Goal: Task Accomplishment & Management: Manage account settings

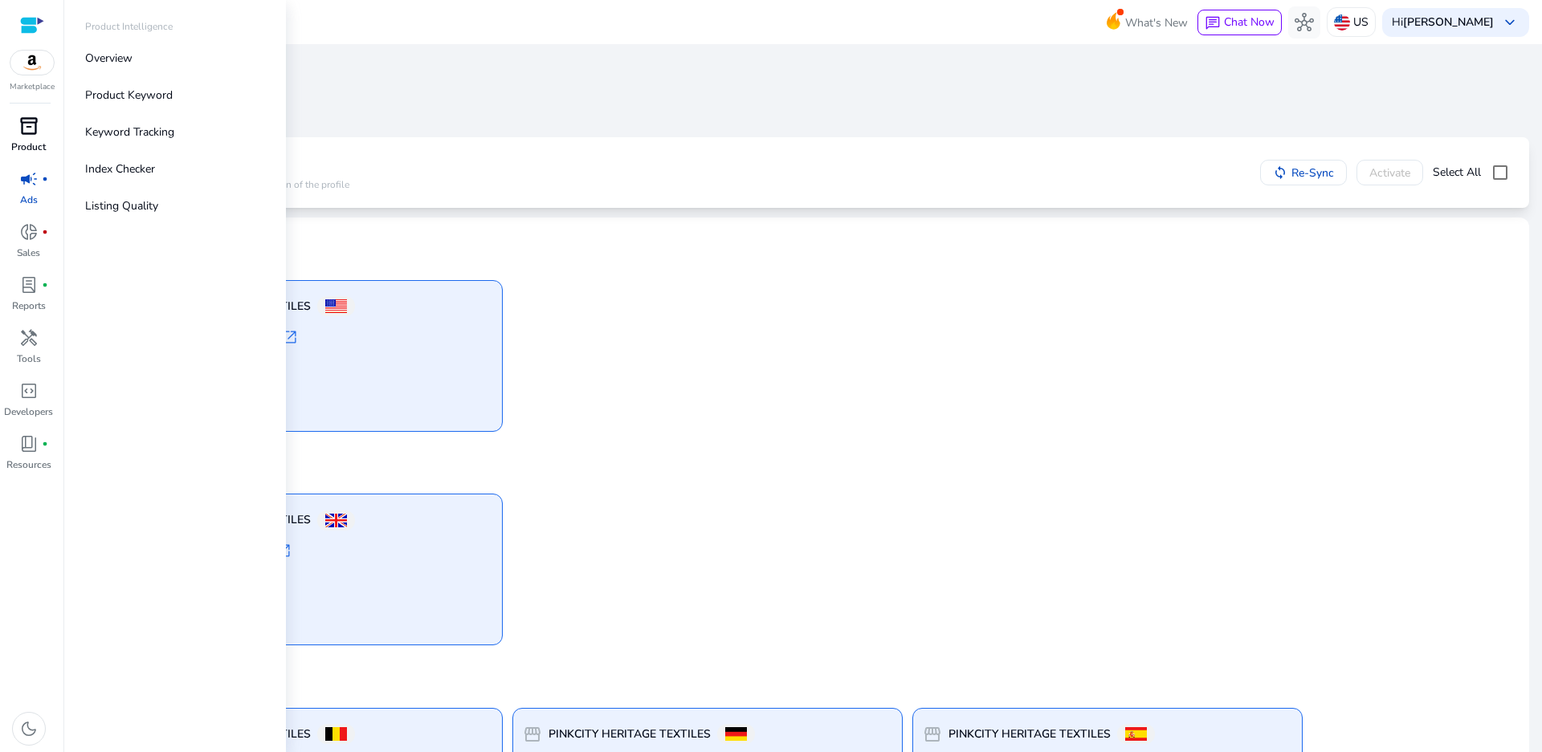
click at [31, 130] on span "inventory_2" at bounding box center [28, 125] width 19 height 19
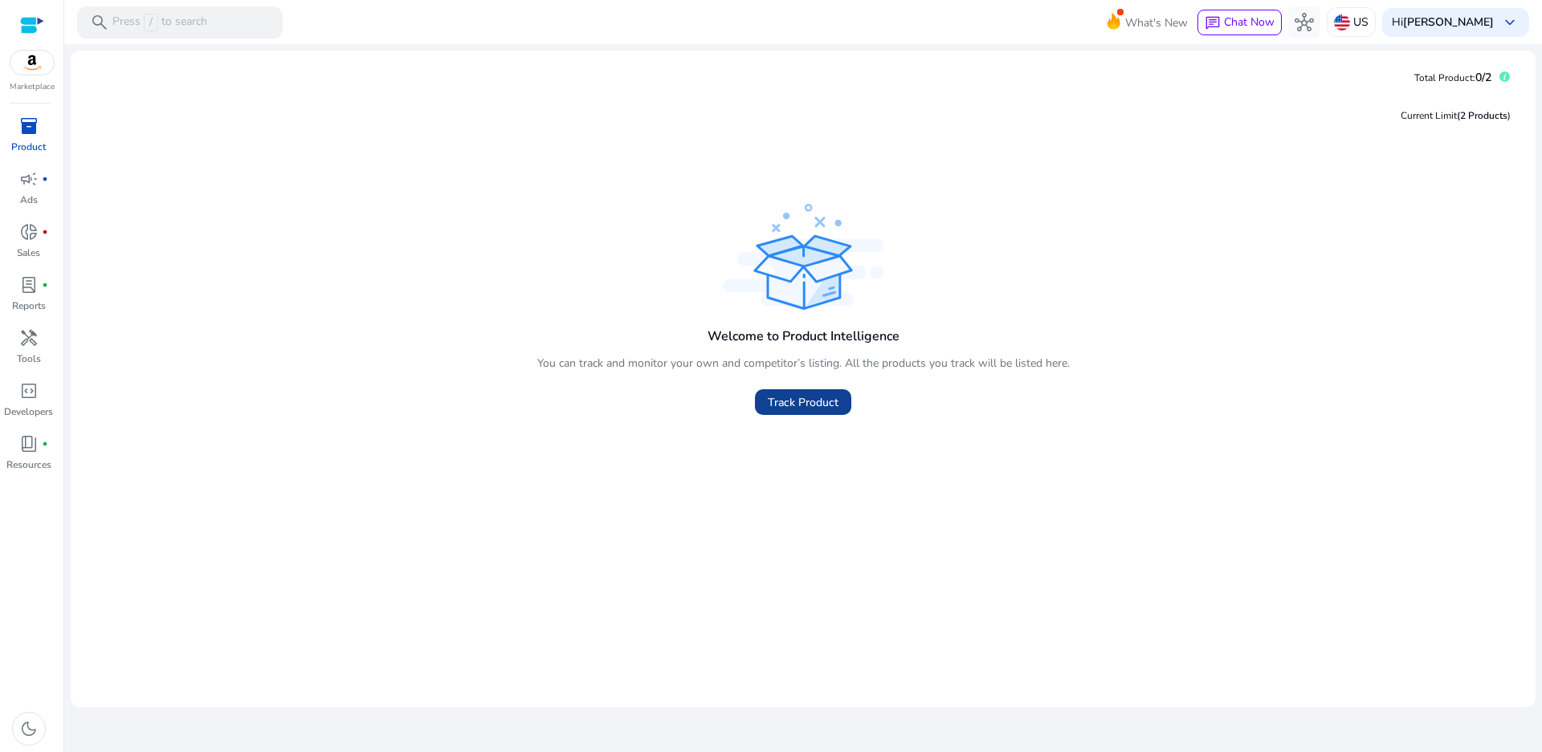
click at [787, 409] on span "Track Product" at bounding box center [803, 402] width 71 height 17
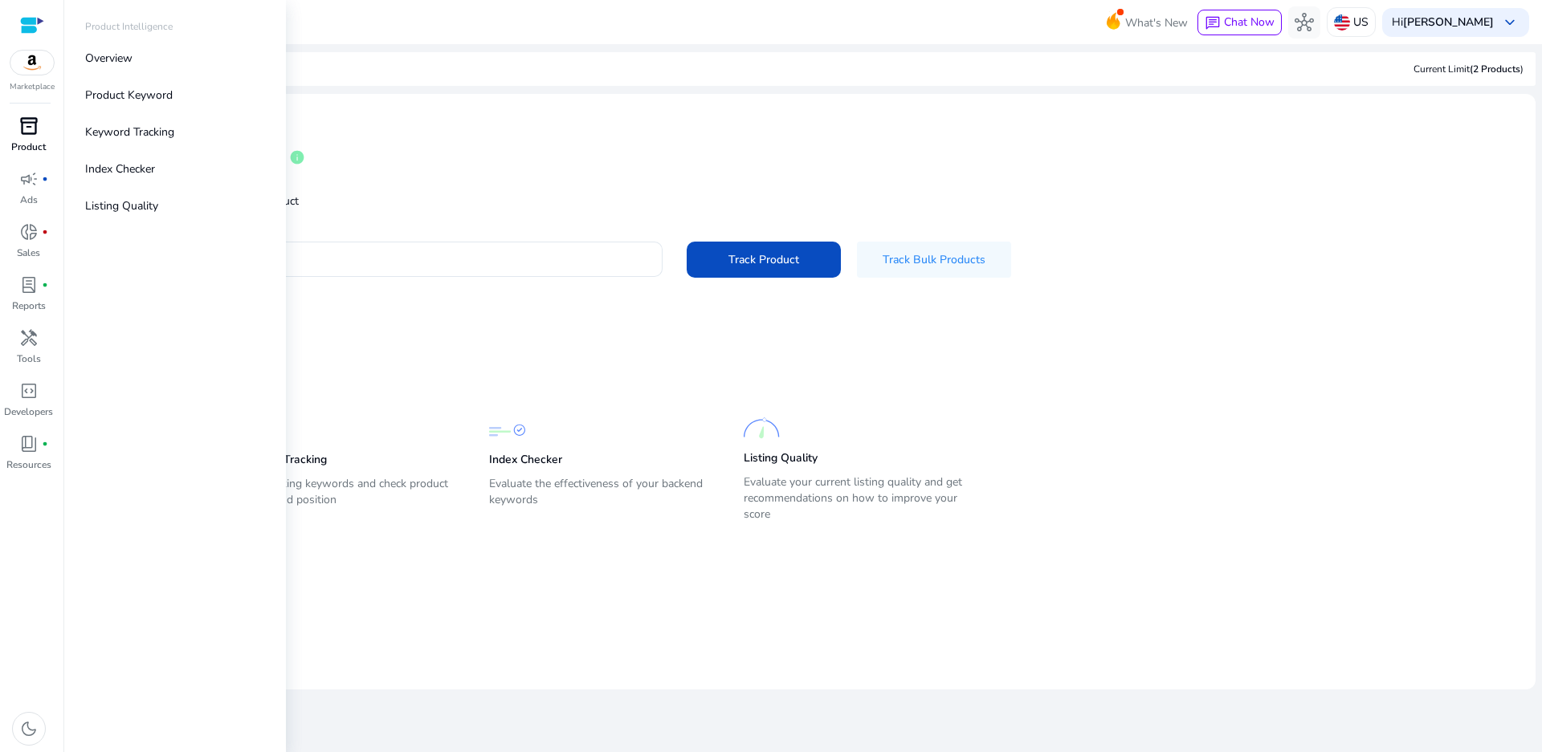
click at [27, 124] on span "inventory_2" at bounding box center [28, 125] width 19 height 19
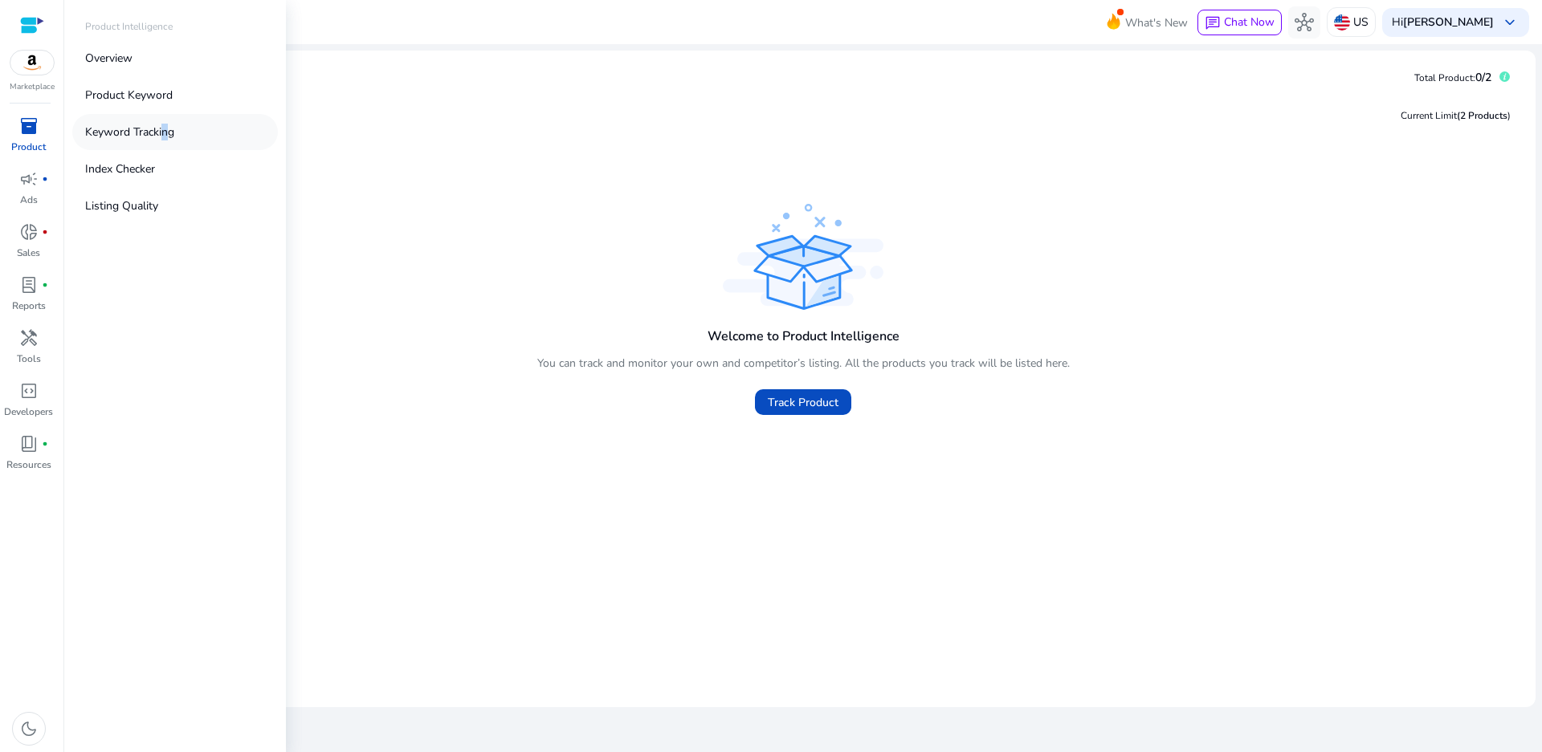
click at [161, 136] on p "Keyword Tracking" at bounding box center [129, 132] width 89 height 17
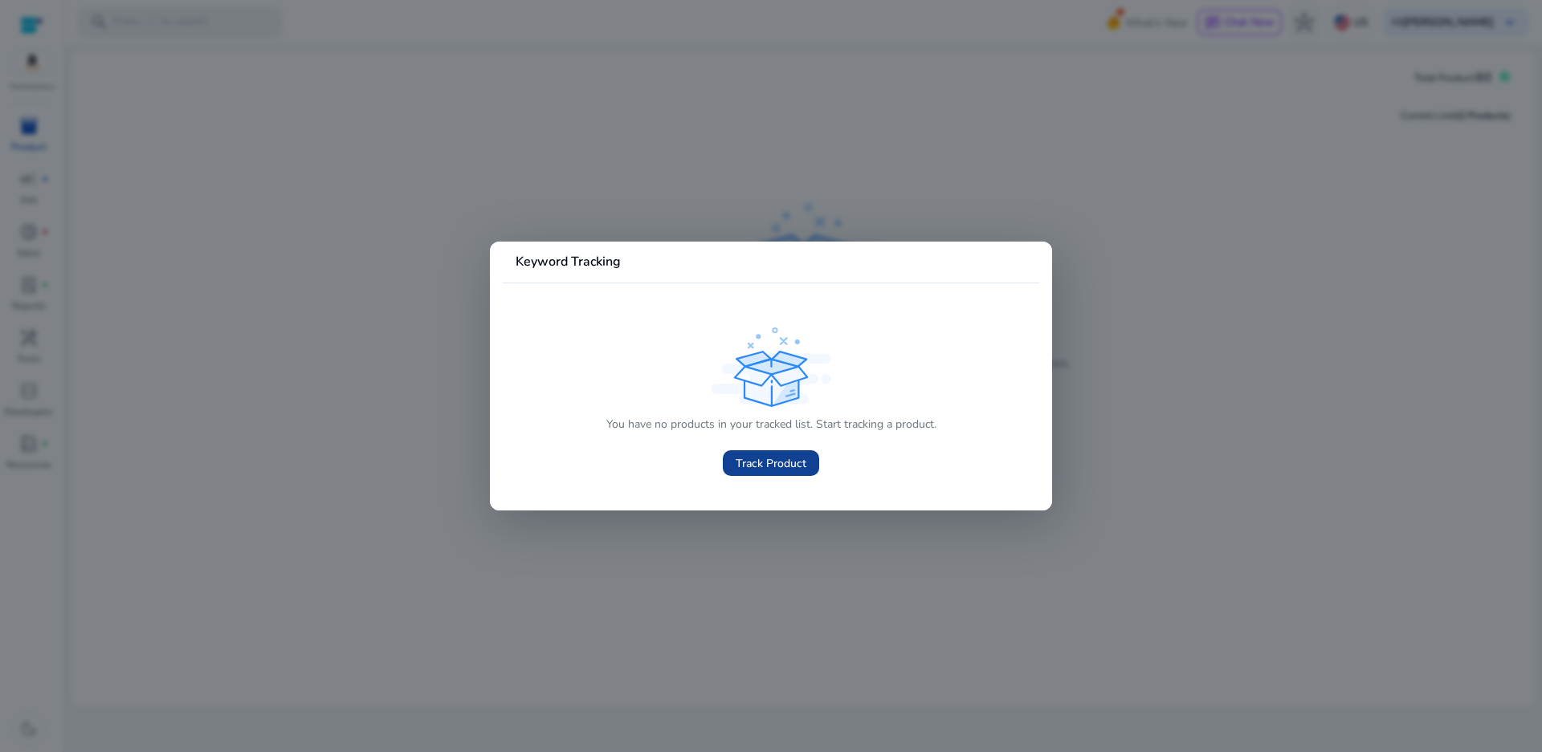
click at [754, 467] on span "Track Product" at bounding box center [771, 463] width 71 height 17
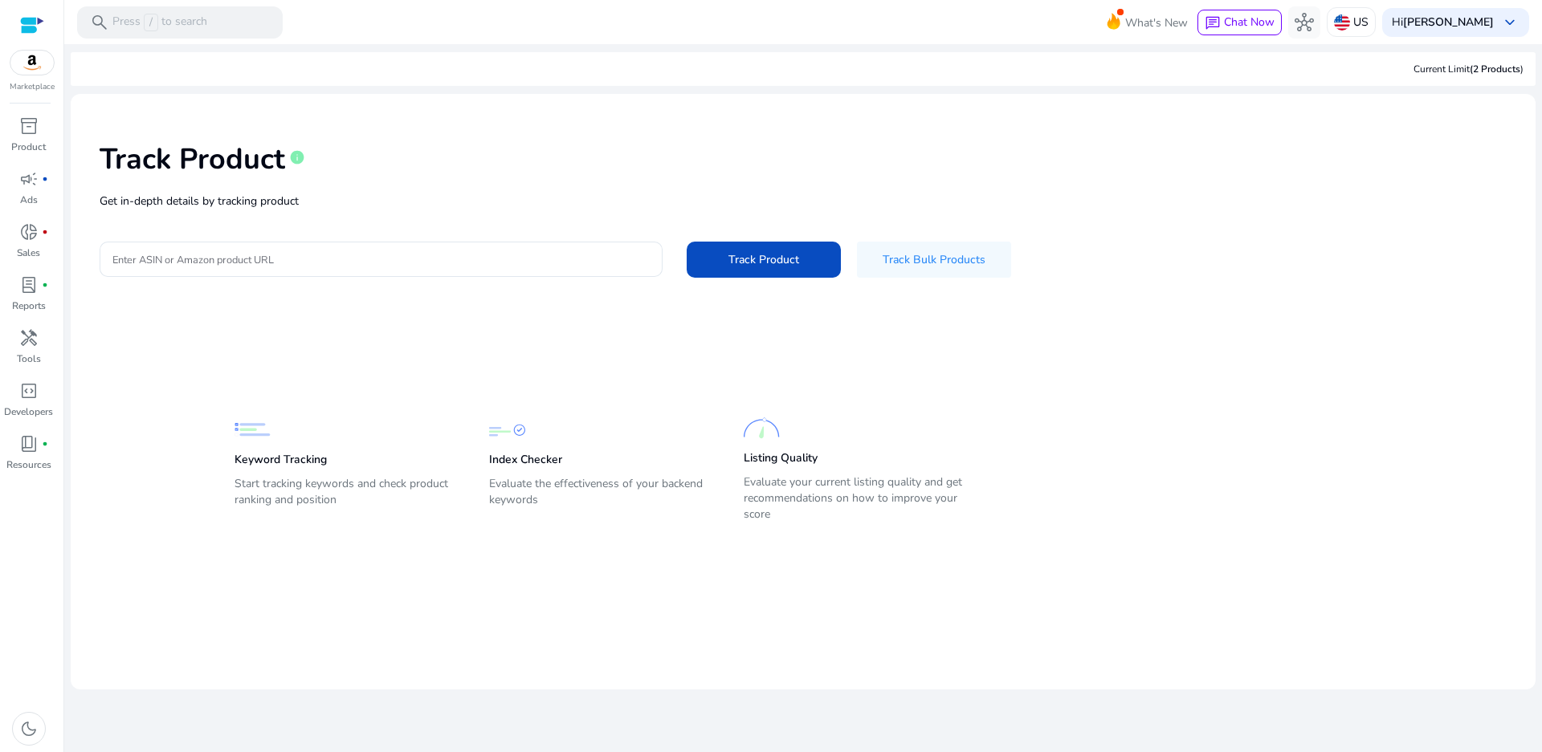
click at [20, 66] on img at bounding box center [31, 63] width 43 height 24
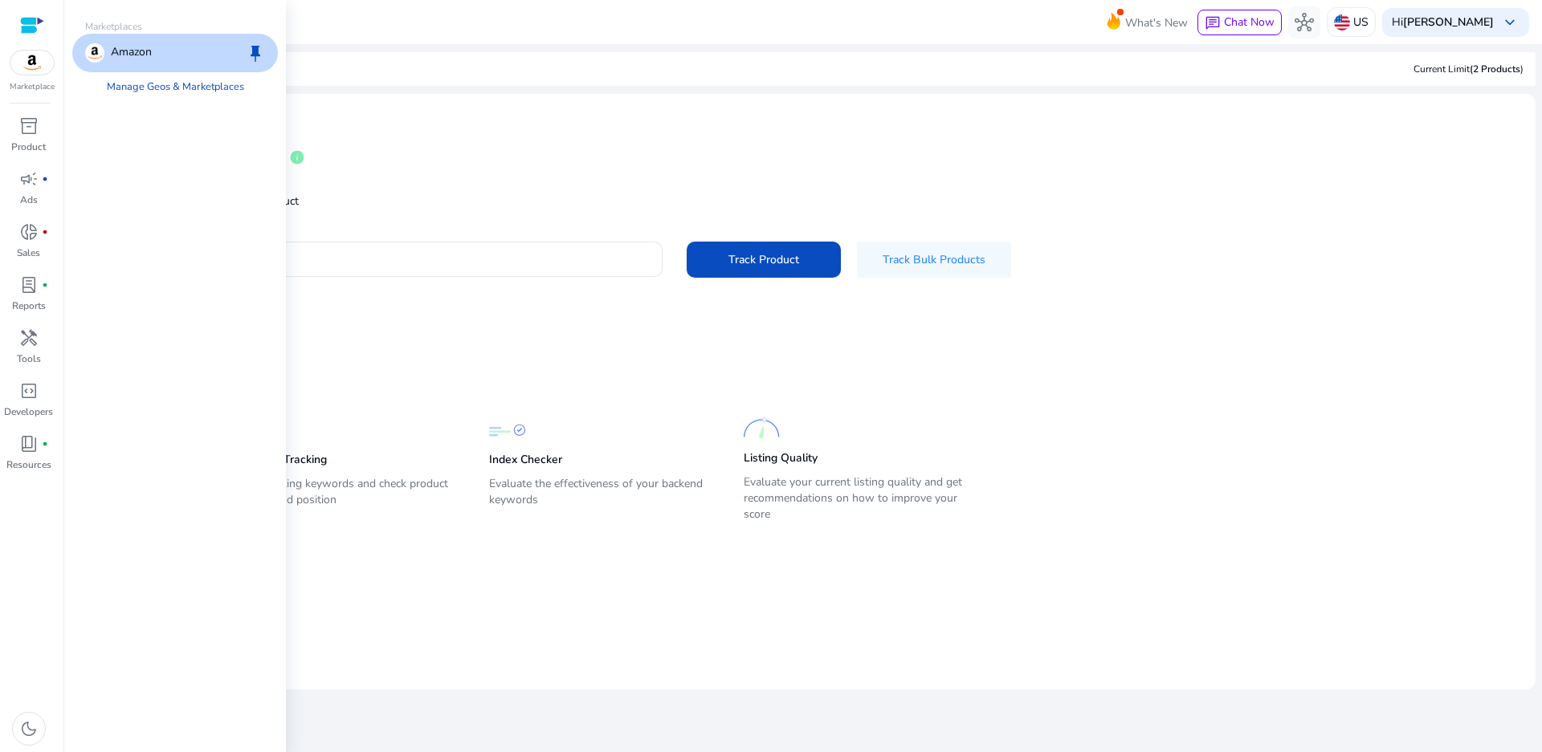
click at [201, 57] on div "Amazon keep" at bounding box center [175, 53] width 206 height 39
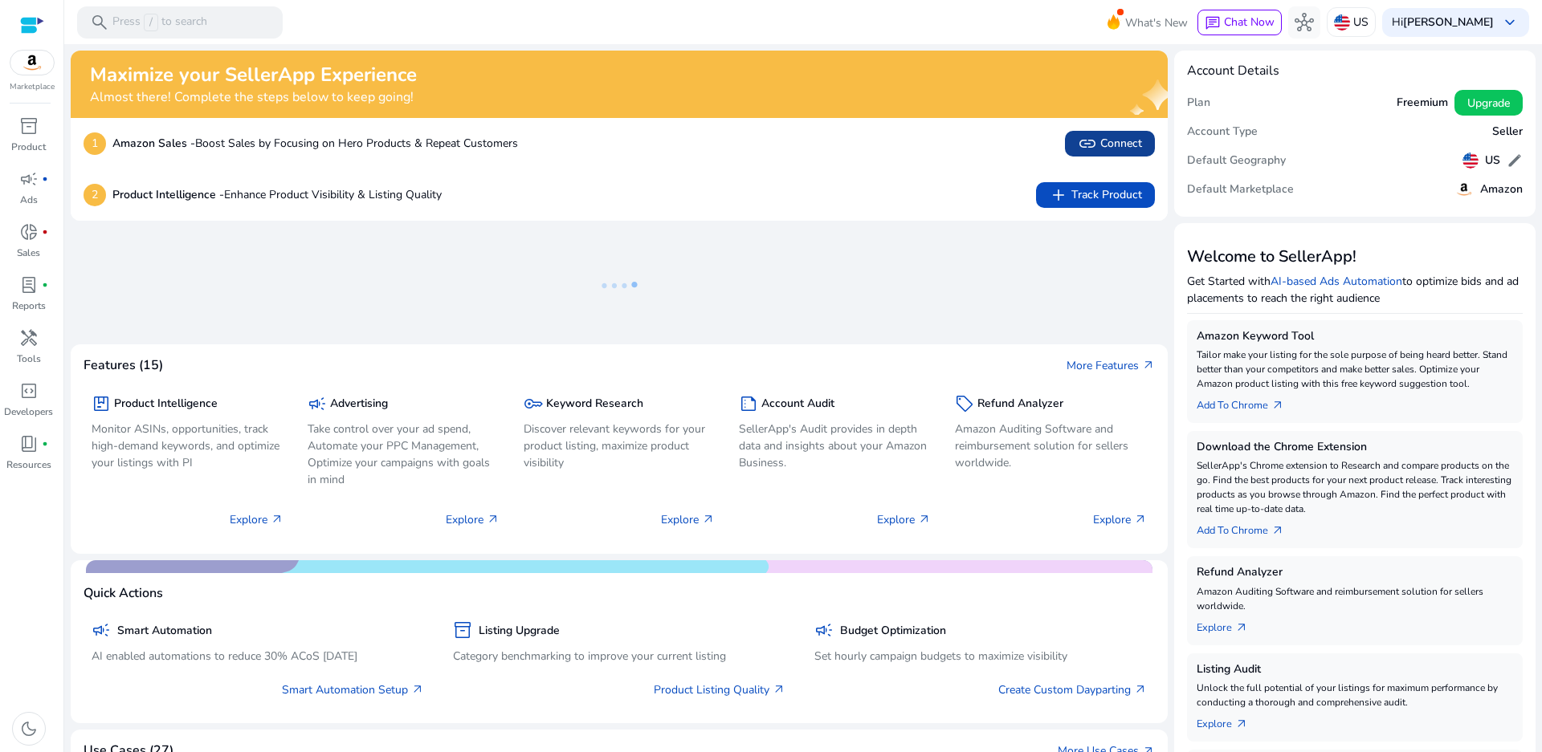
click at [1113, 149] on span "link Connect" at bounding box center [1110, 143] width 64 height 19
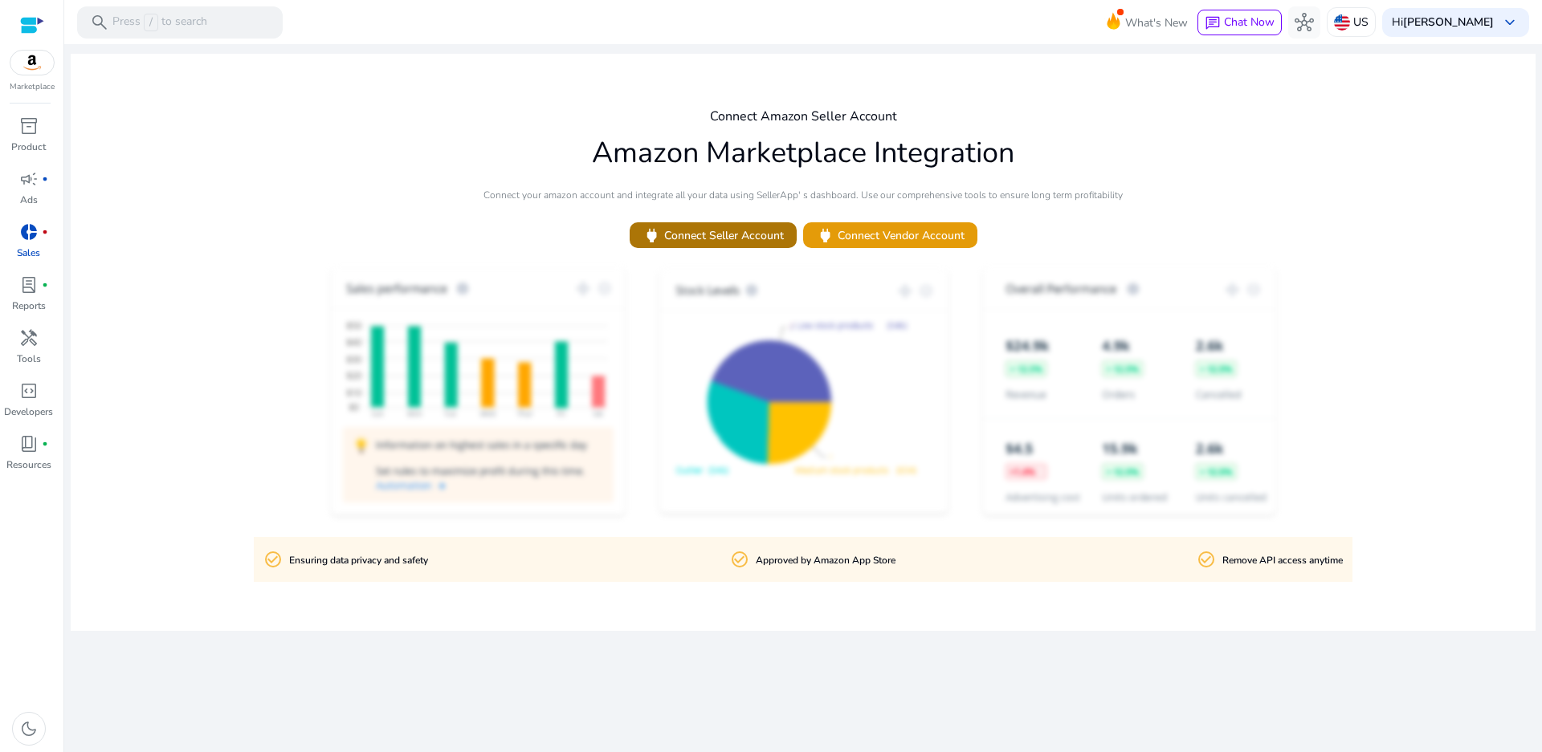
click at [730, 242] on span "power Connect Seller Account" at bounding box center [712, 235] width 141 height 18
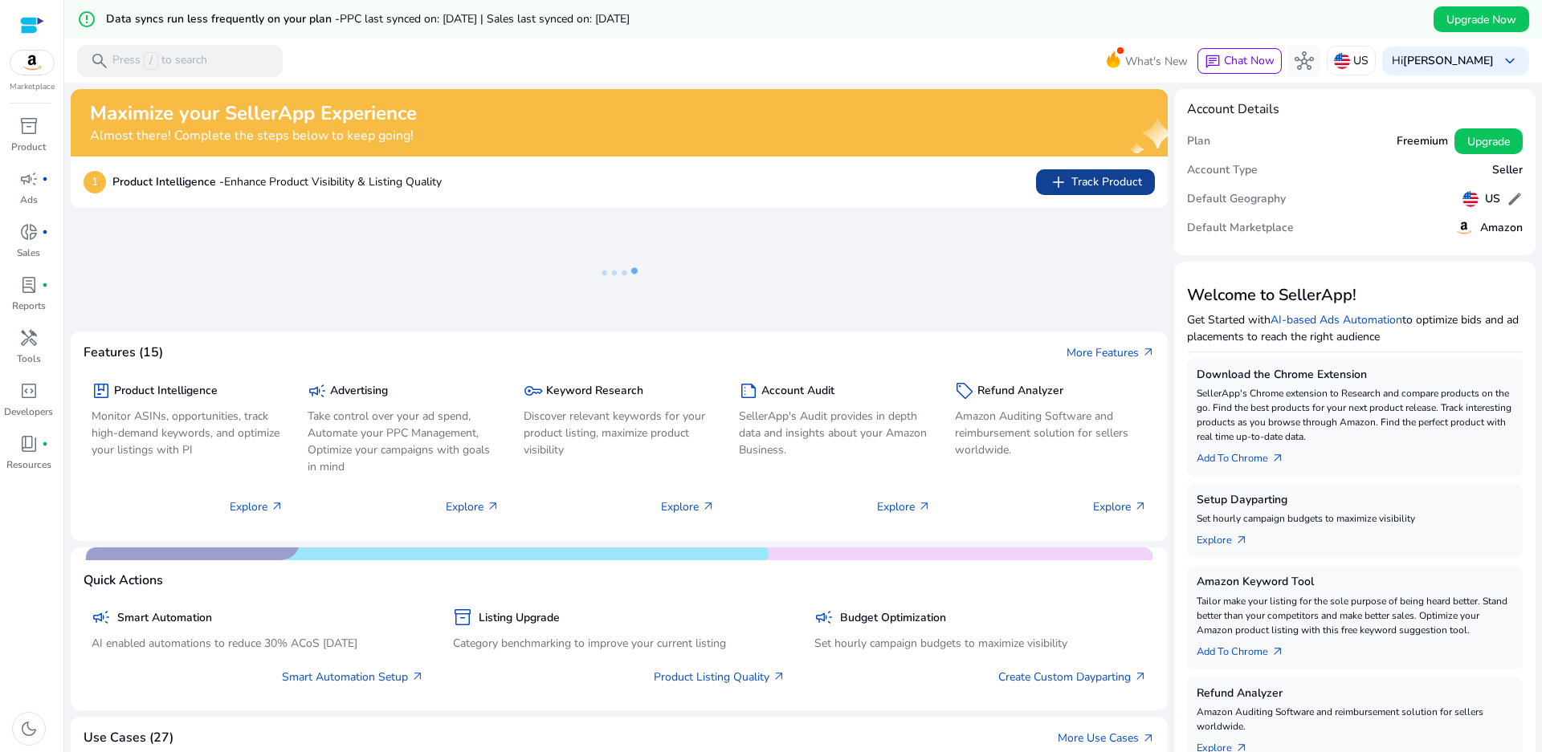
click at [1081, 181] on span "add Track Product" at bounding box center [1095, 182] width 93 height 19
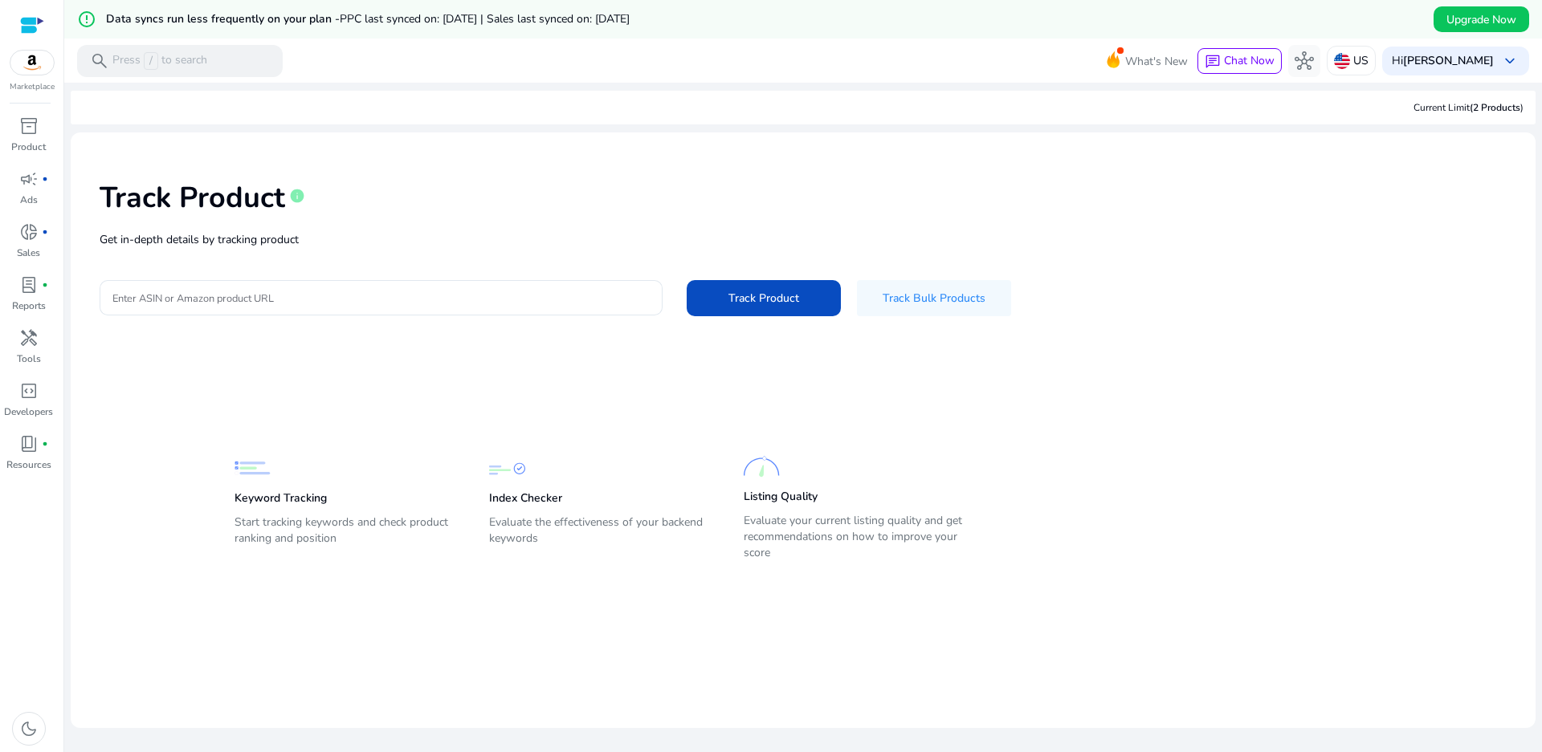
click at [26, 75] on div "Marketplace" at bounding box center [31, 46] width 63 height 93
click at [35, 66] on img at bounding box center [31, 63] width 43 height 24
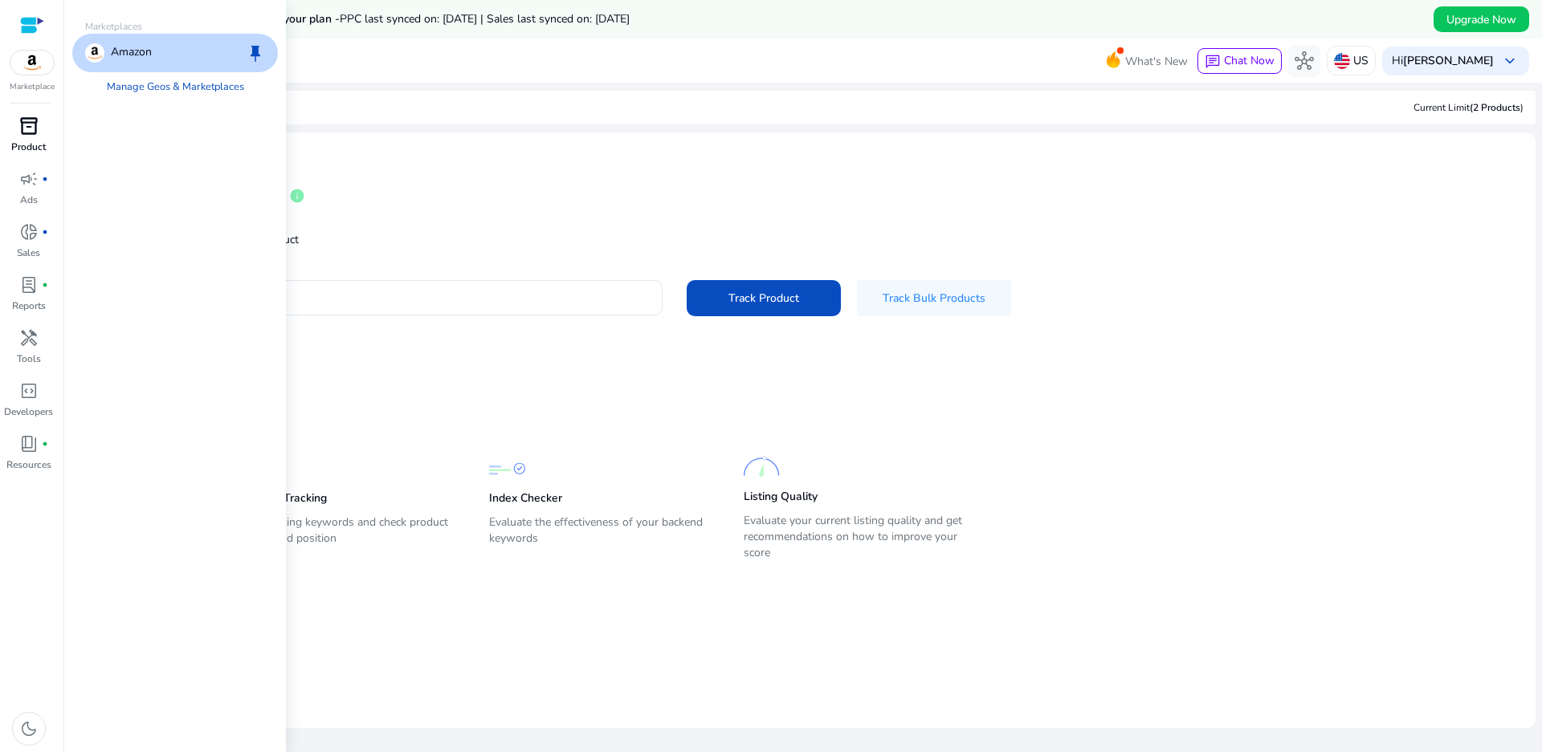
click at [16, 128] on div "inventory_2" at bounding box center [28, 126] width 45 height 26
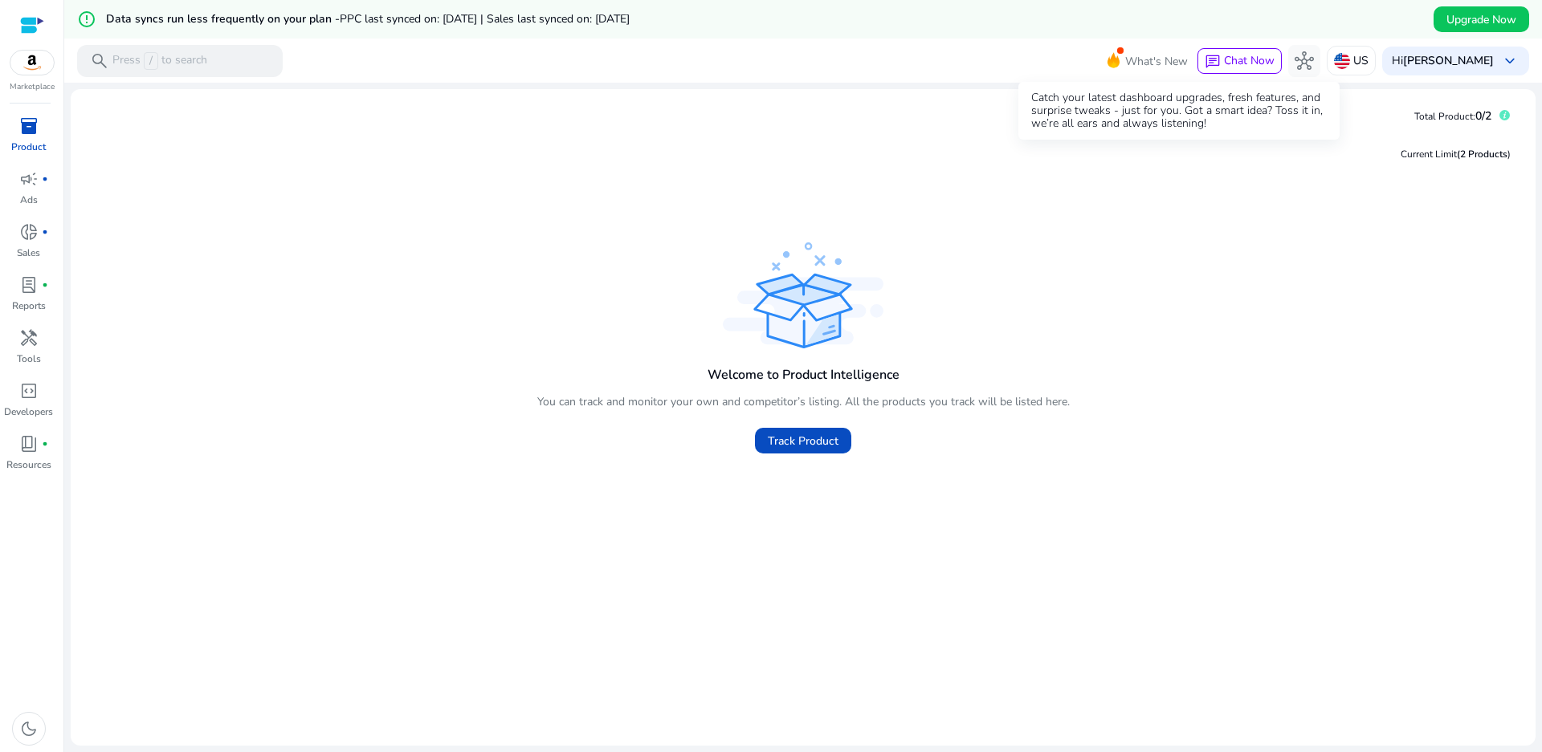
click at [1178, 63] on span "What's New" at bounding box center [1156, 61] width 63 height 28
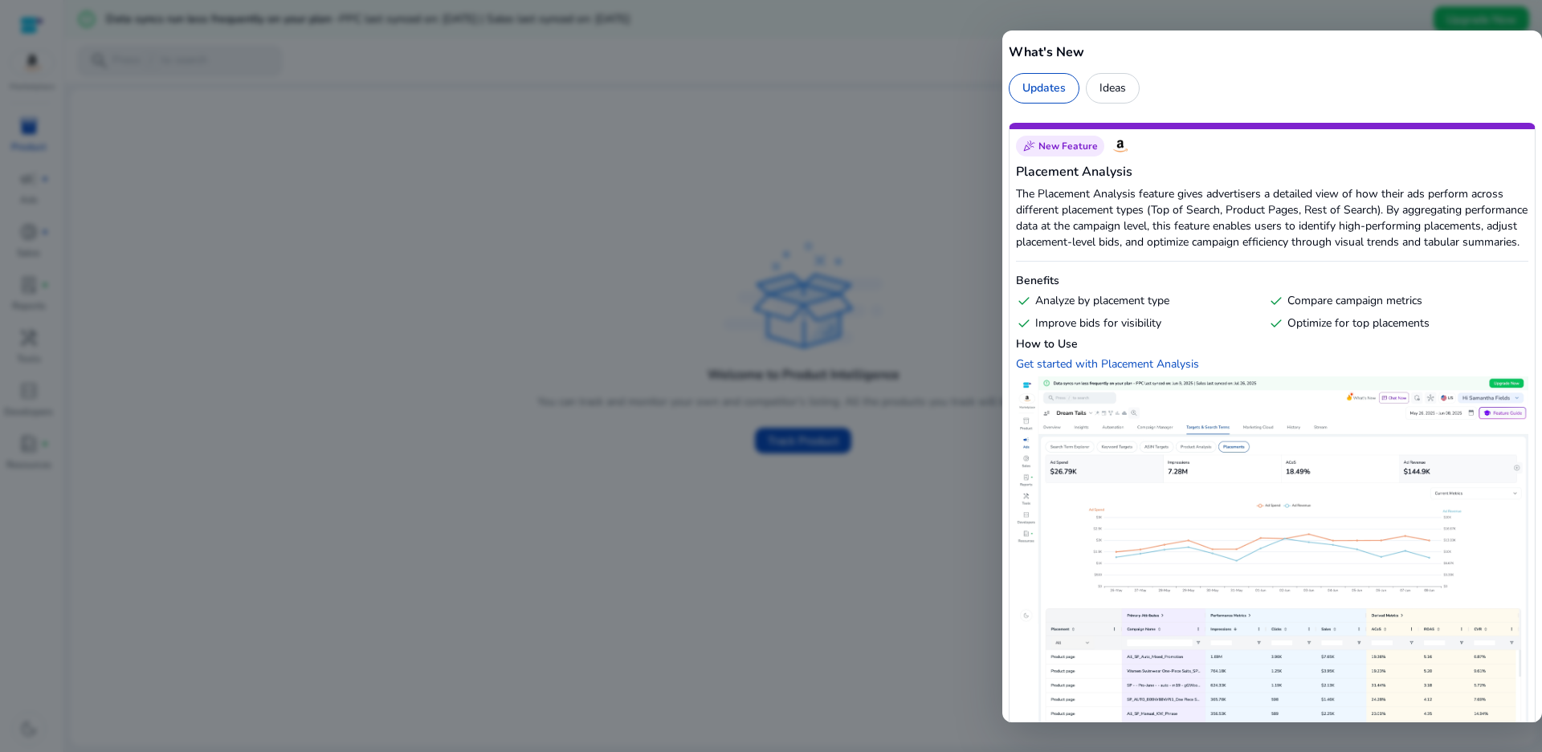
click at [842, 155] on div at bounding box center [771, 376] width 1542 height 752
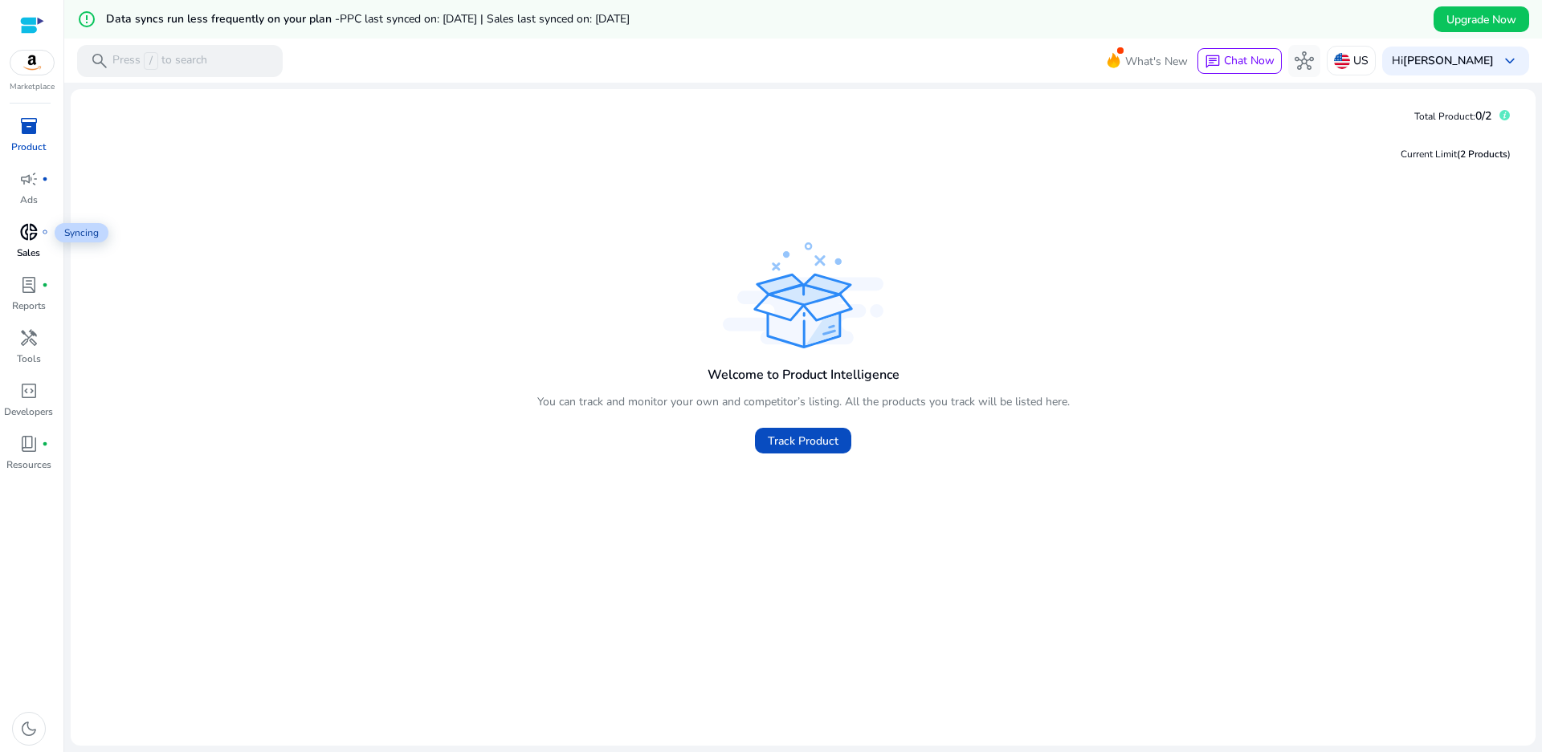
click at [35, 238] on span "donut_small" at bounding box center [28, 231] width 19 height 19
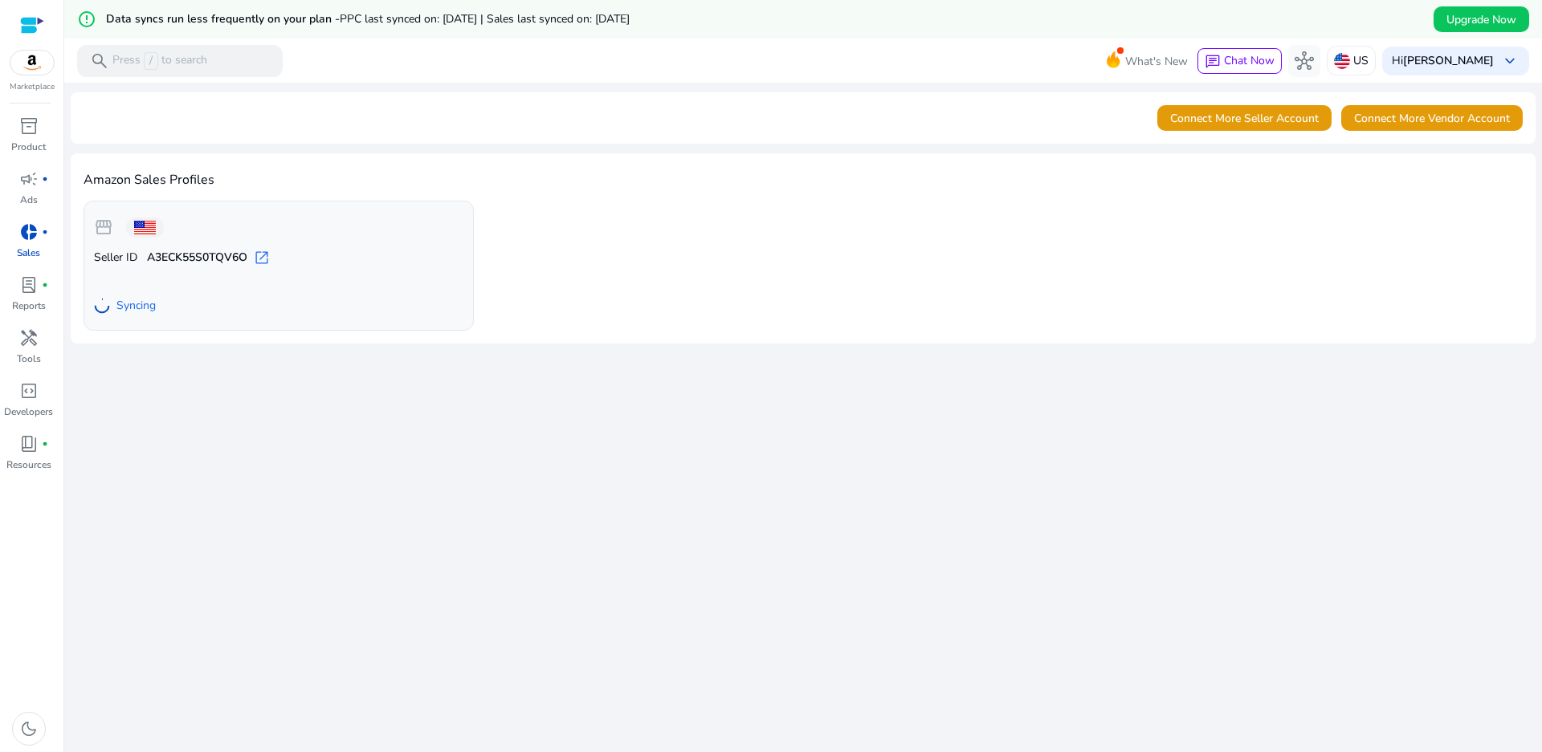
click at [42, 18] on div at bounding box center [32, 25] width 24 height 18
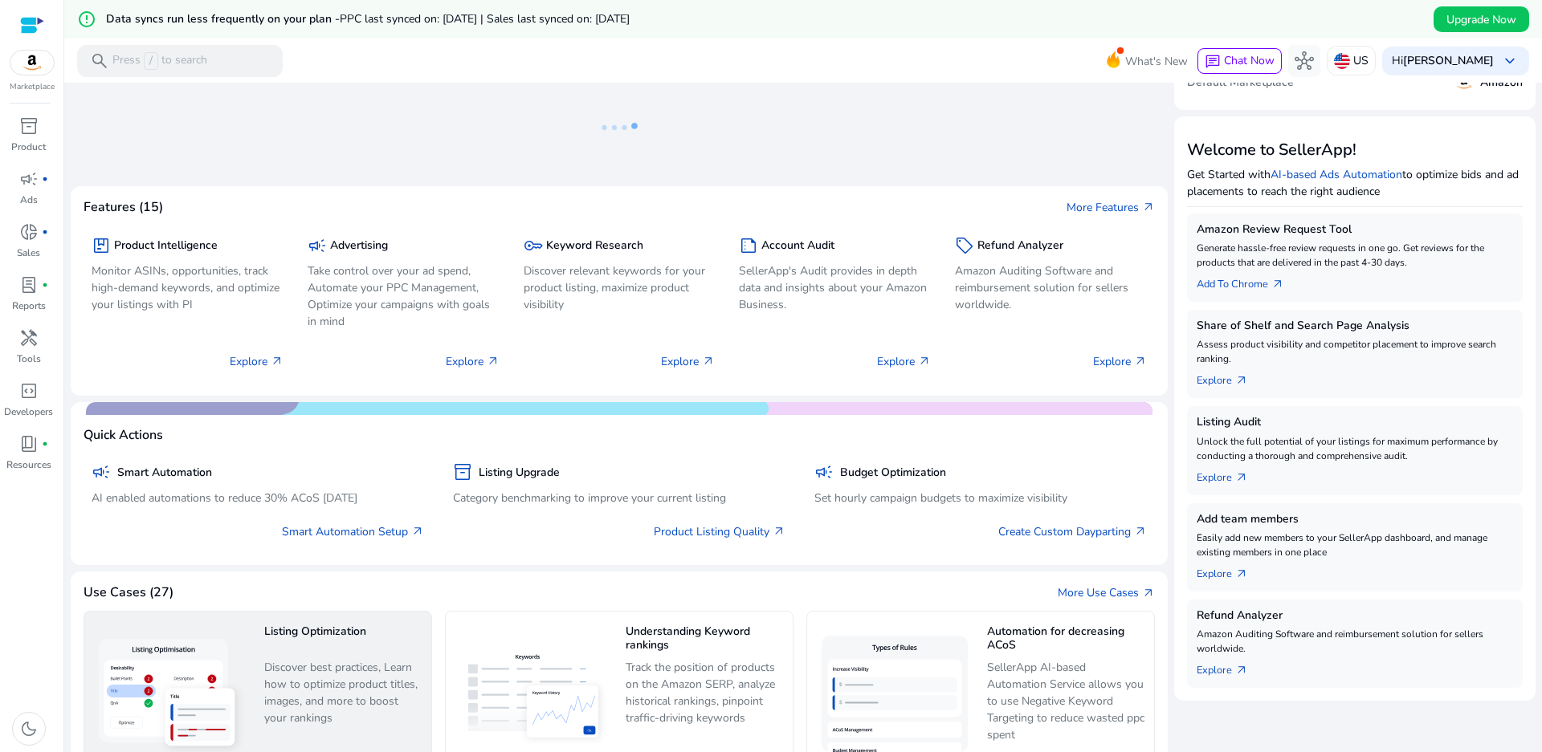
scroll to position [562, 0]
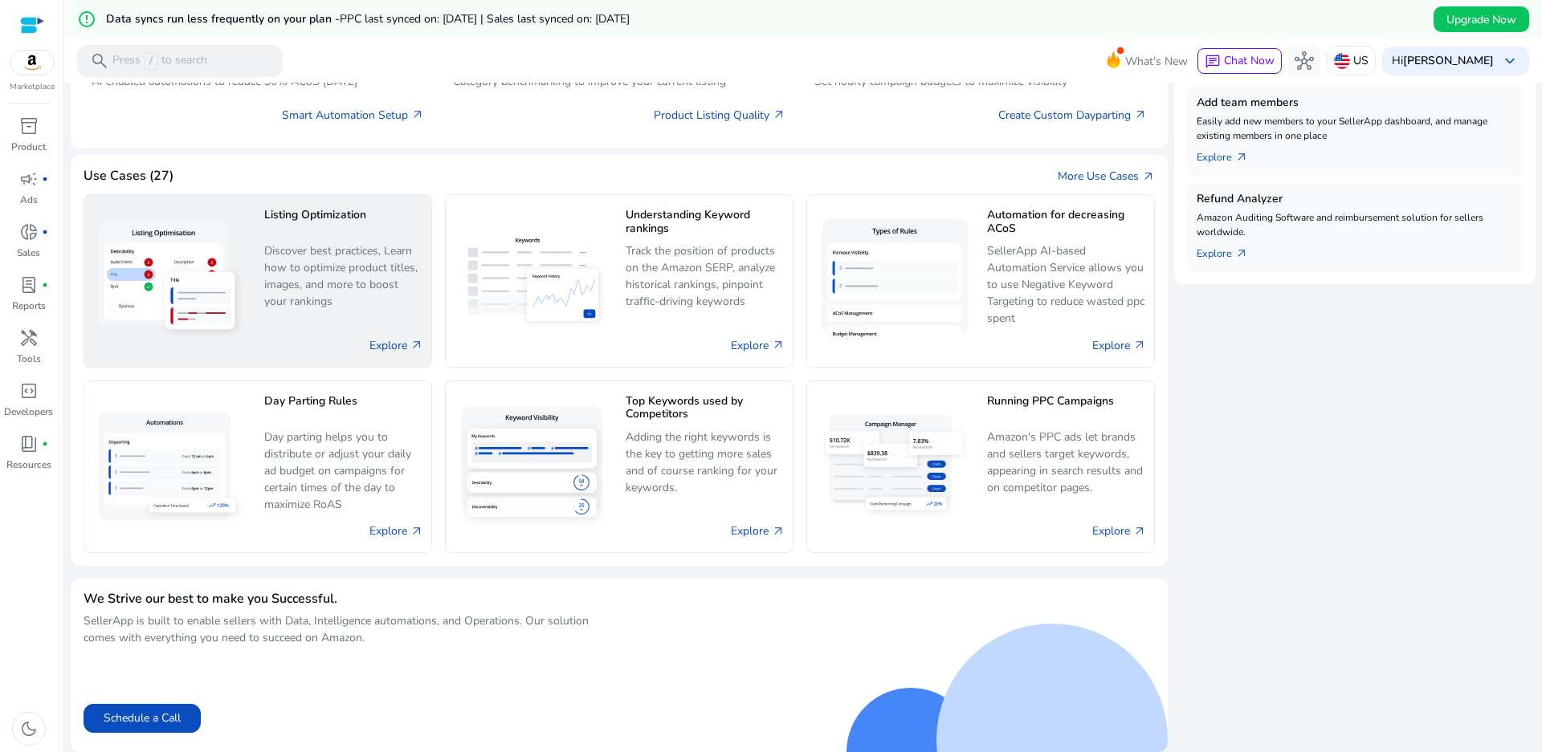
click at [218, 303] on img at bounding box center [171, 281] width 159 height 130
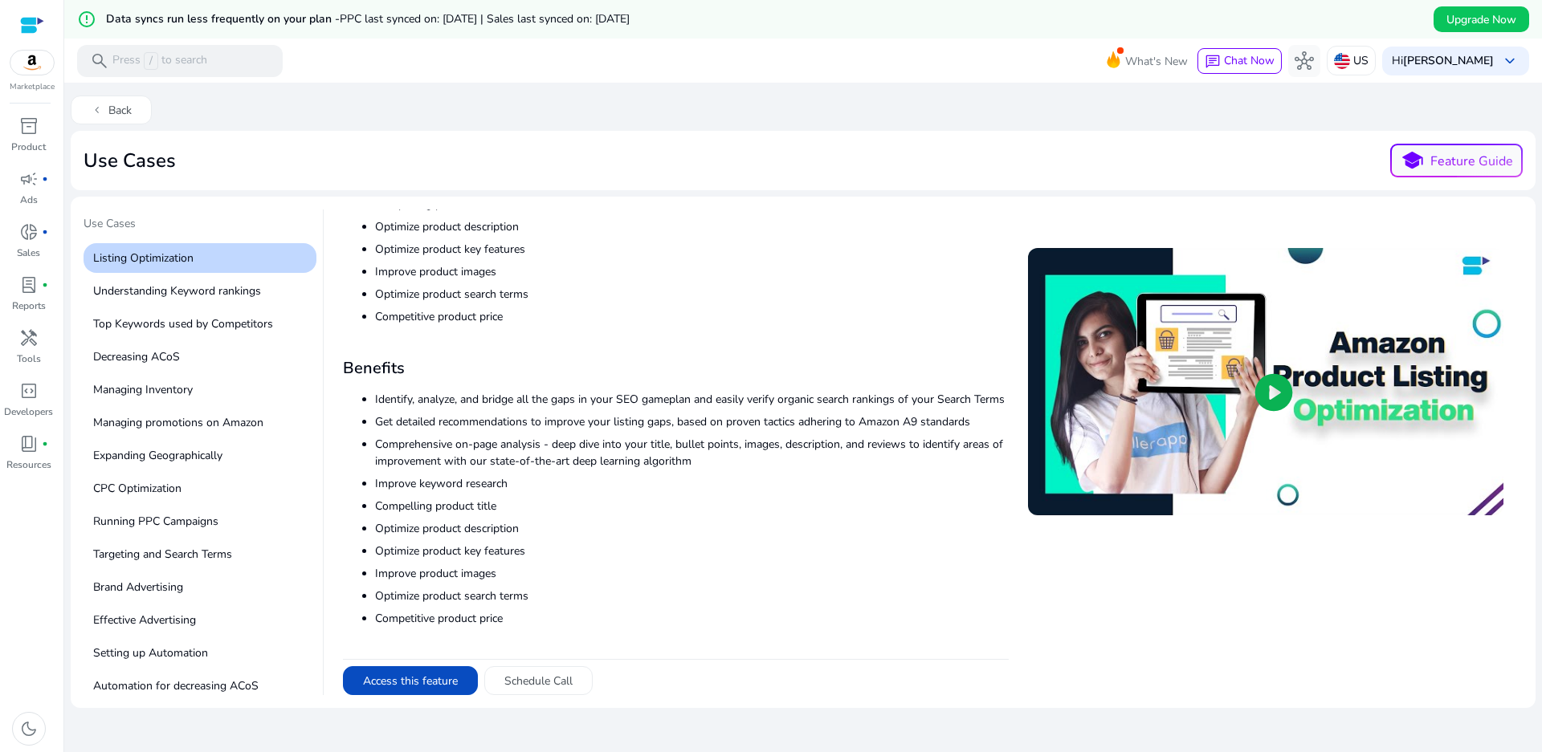
scroll to position [215, 0]
click at [403, 687] on button "Access this feature" at bounding box center [410, 680] width 135 height 29
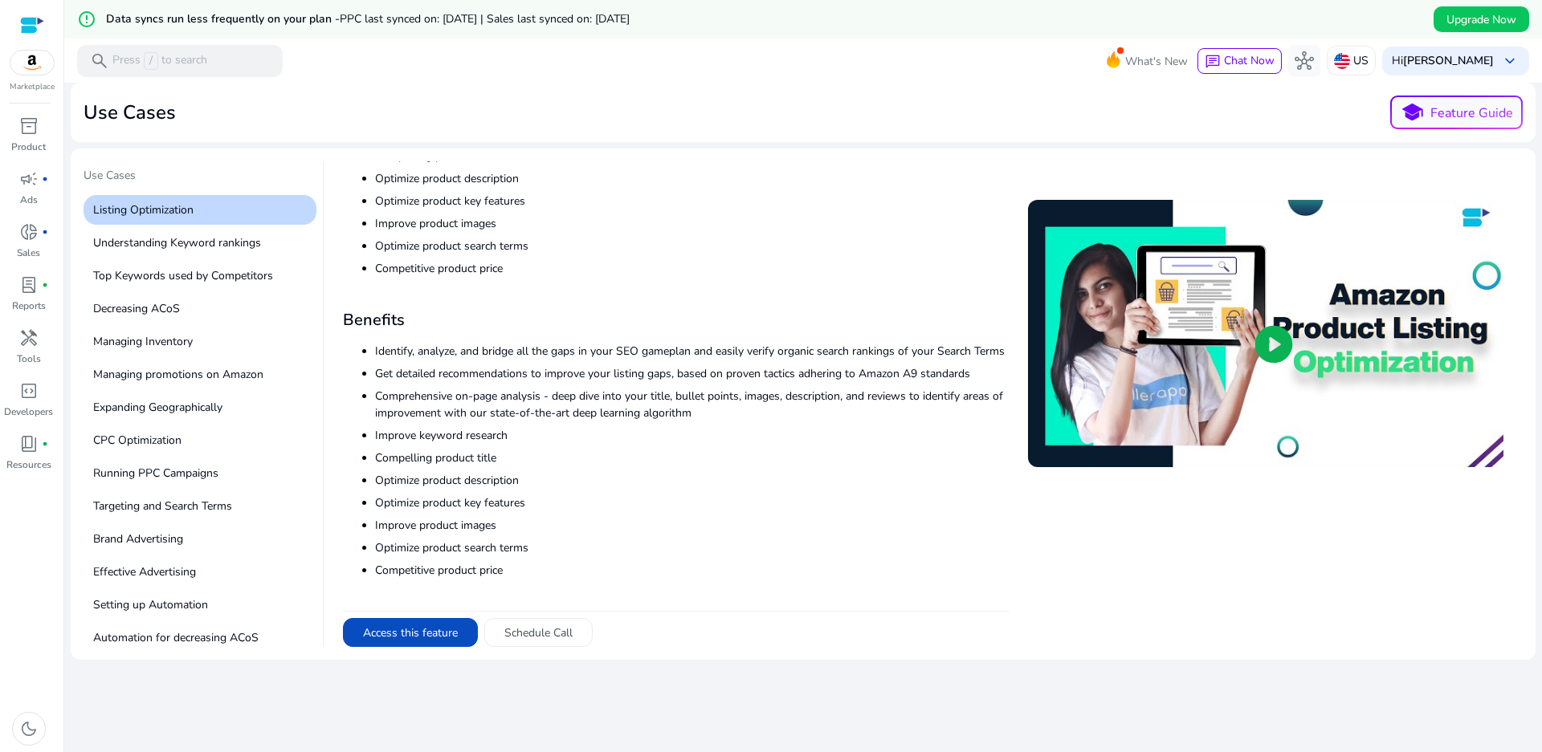
scroll to position [96, 0]
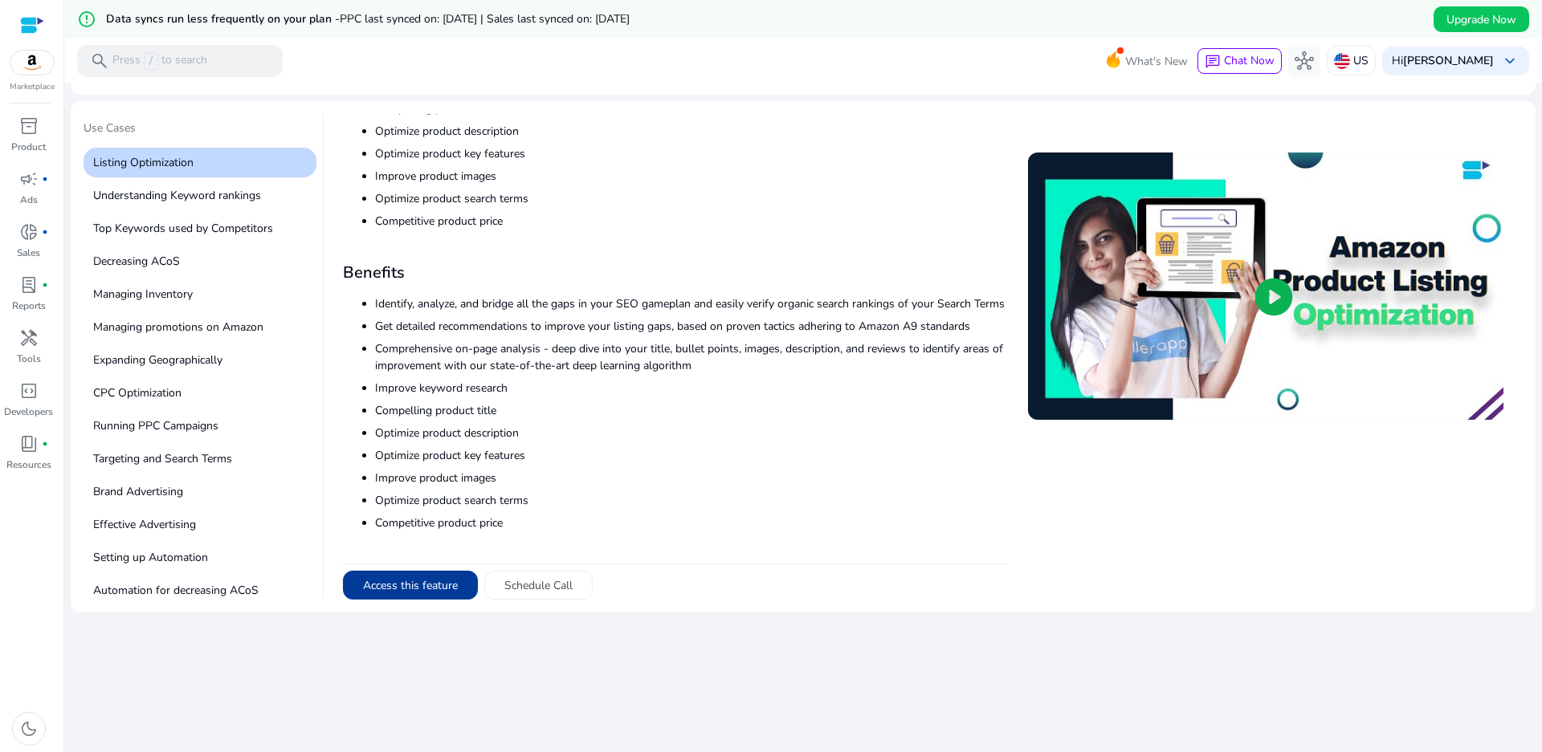
click at [389, 585] on button "Access this feature" at bounding box center [410, 585] width 135 height 29
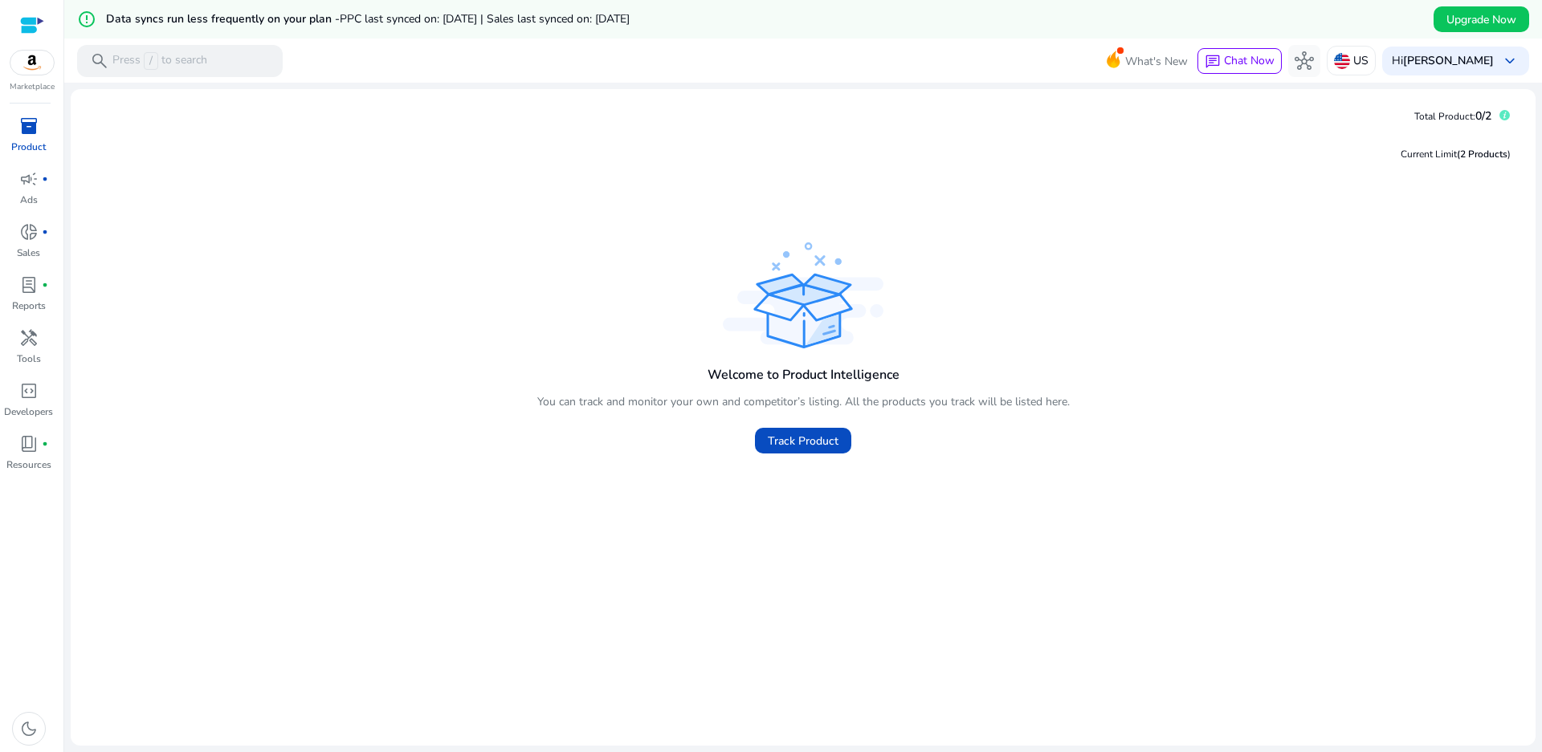
click at [787, 387] on div "Welcome to Product Intelligence You can track and monitor your own and competit…" at bounding box center [803, 405] width 532 height 107
click at [785, 438] on span "Track Product" at bounding box center [803, 441] width 71 height 17
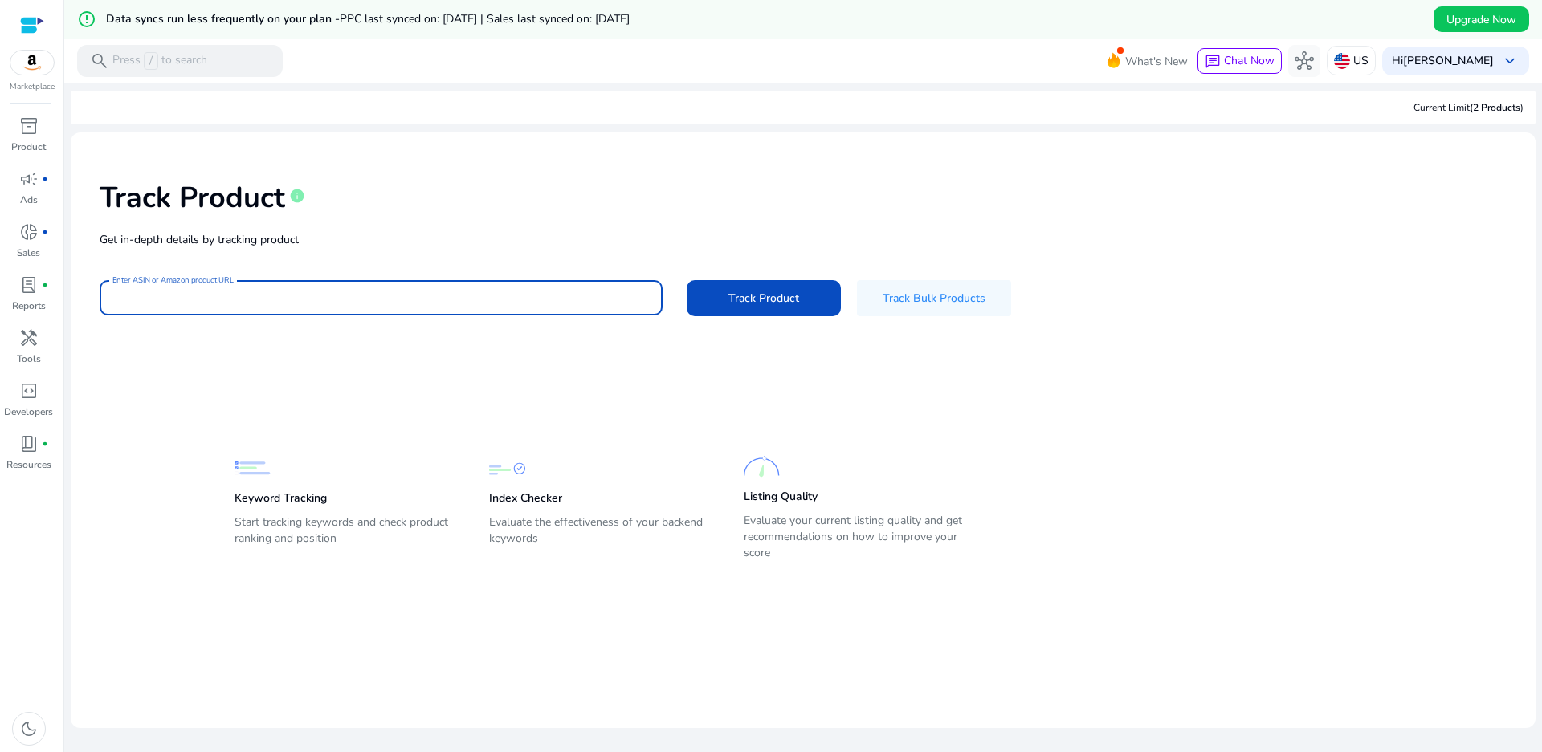
click at [267, 295] on input "Enter ASIN or Amazon product URL" at bounding box center [380, 298] width 537 height 18
click at [948, 295] on span "Track Bulk Products" at bounding box center [933, 298] width 103 height 17
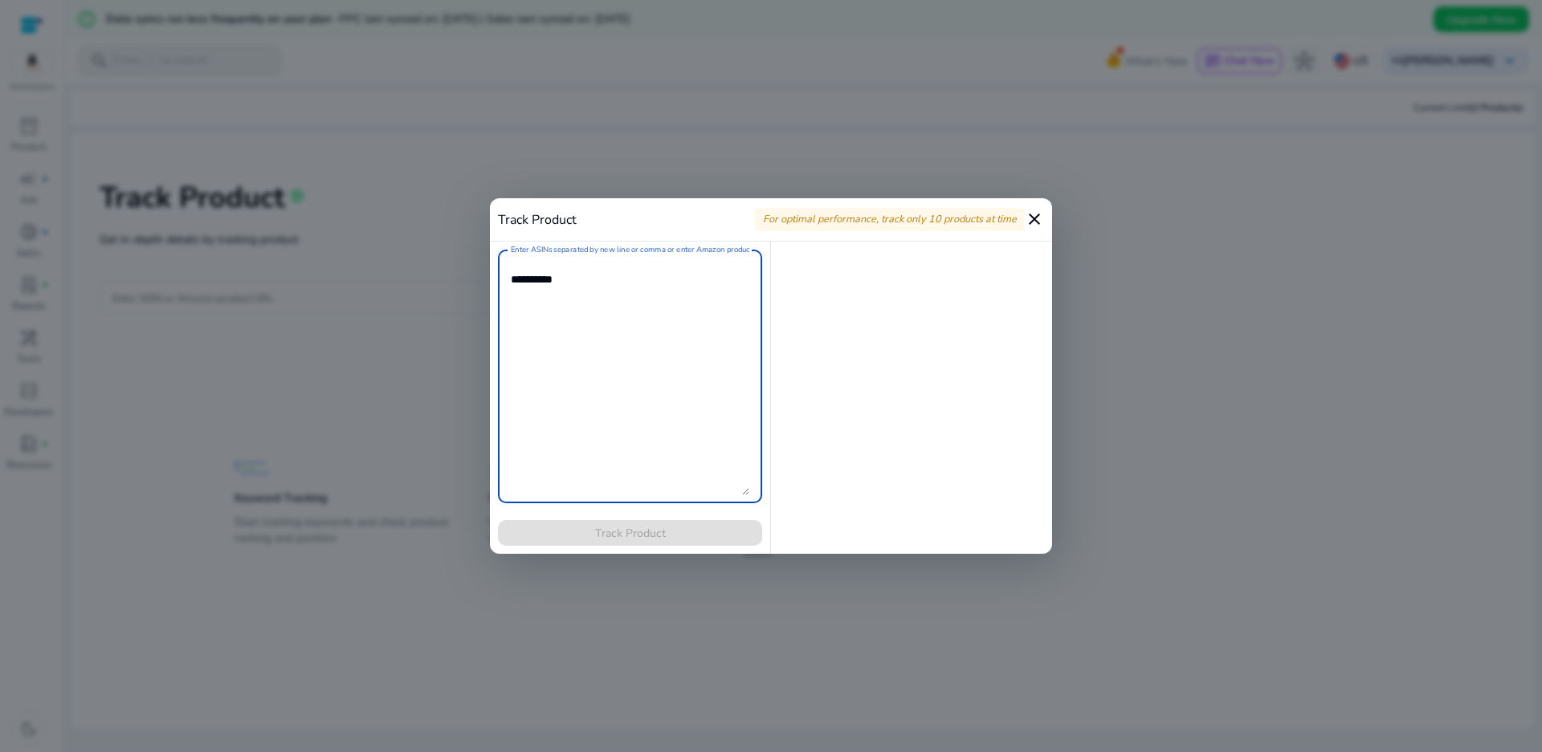
paste textarea "**********"
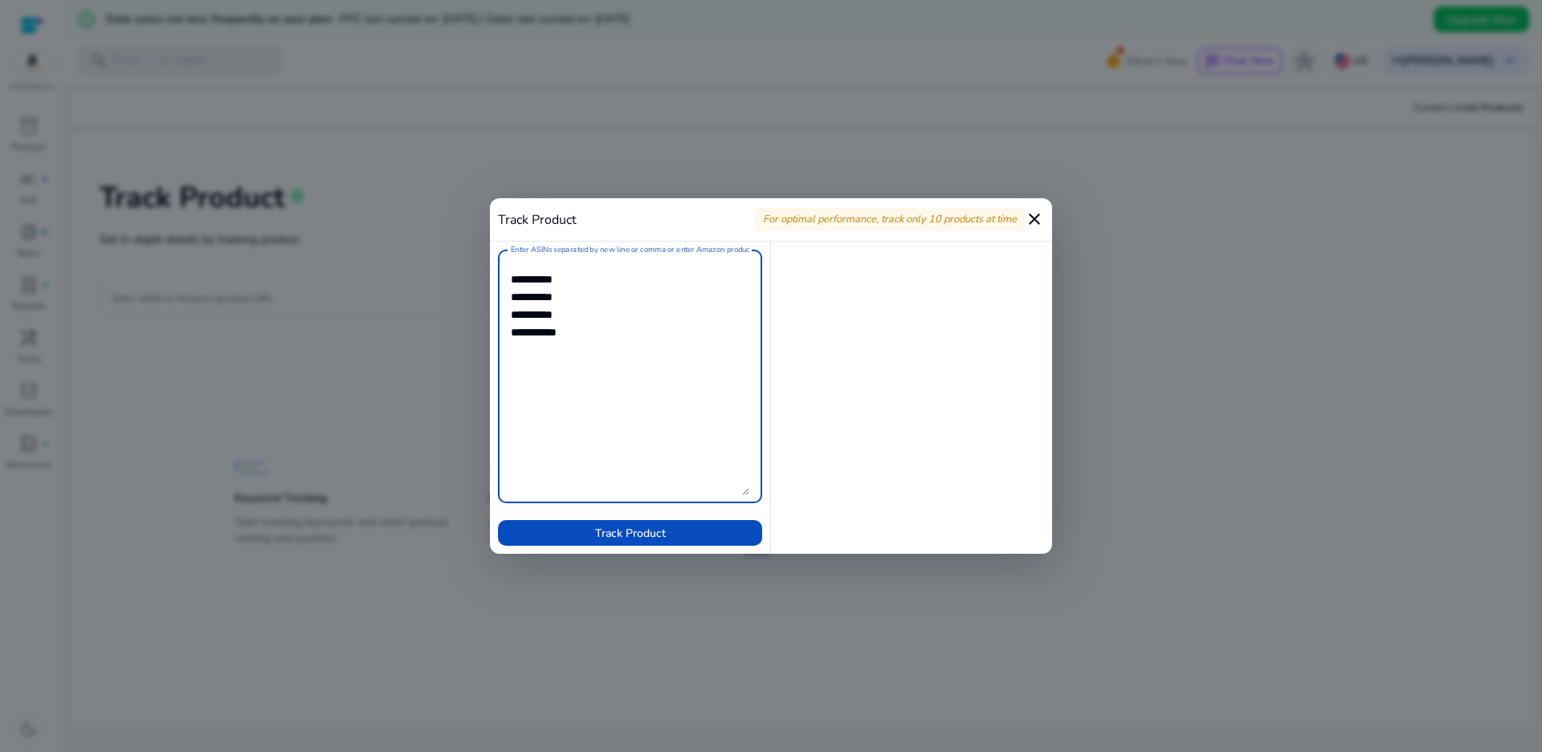
paste textarea "**********"
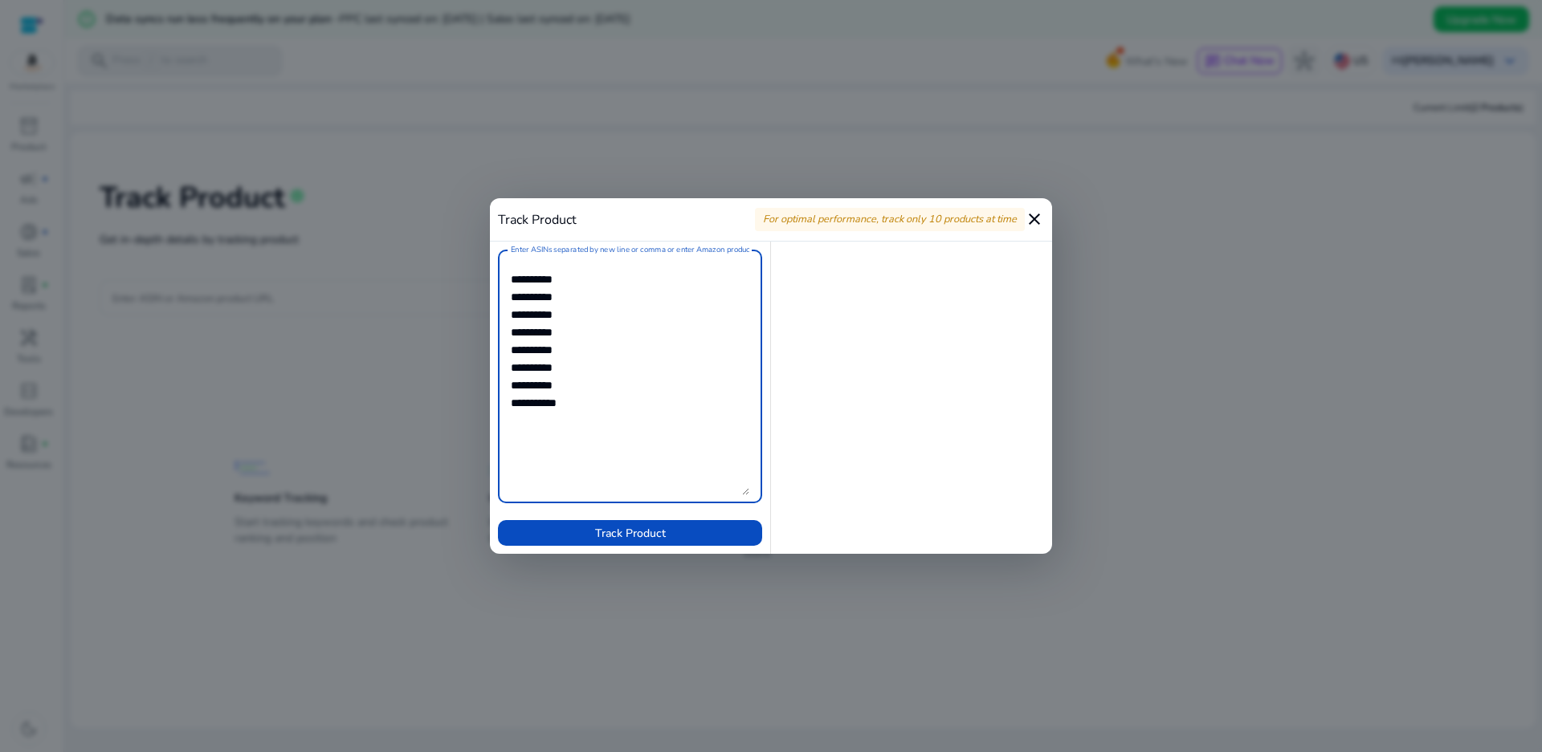
paste textarea "**********"
type textarea "**********"
click at [609, 536] on span "Track Product" at bounding box center [630, 533] width 71 height 17
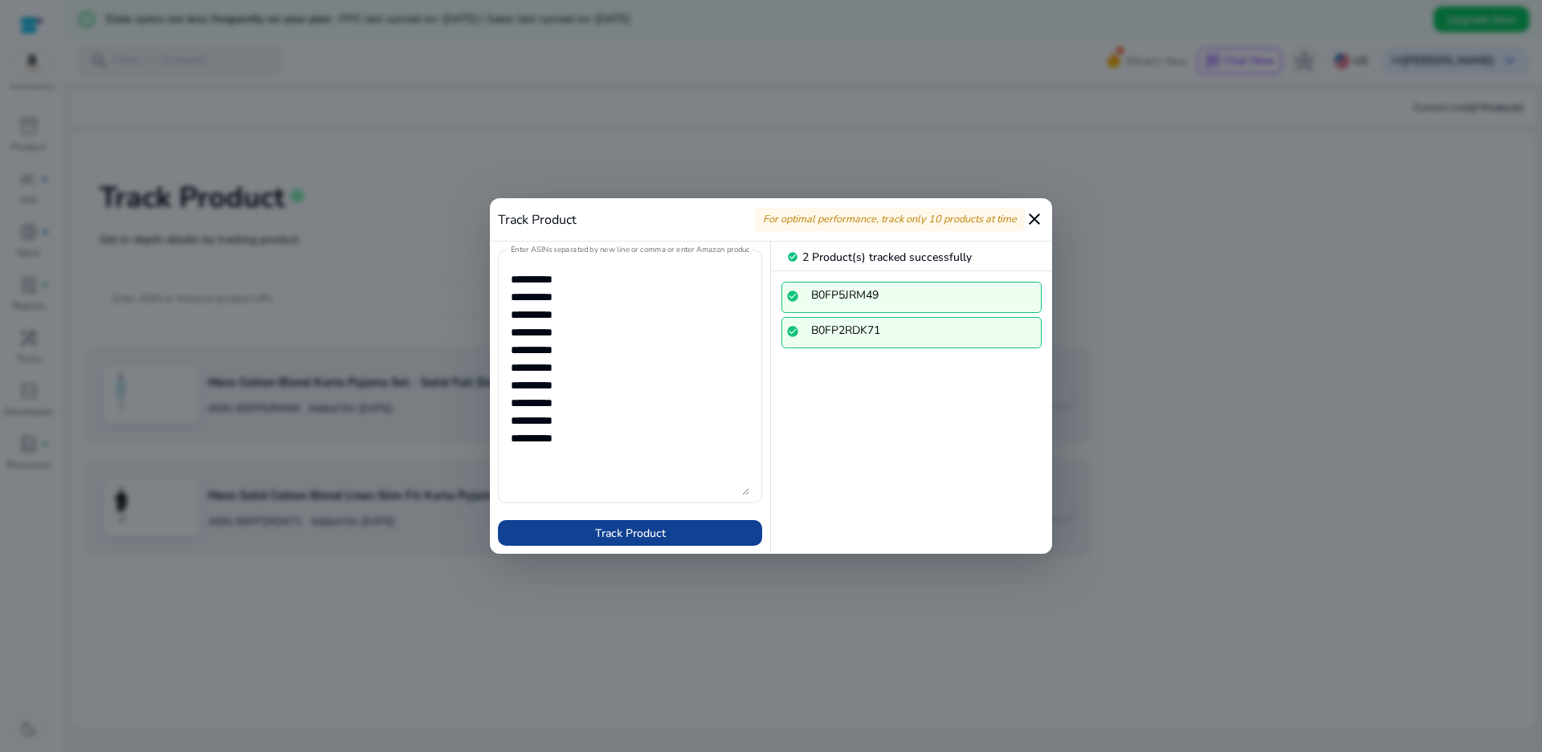
click at [662, 539] on span "Track Product" at bounding box center [630, 533] width 71 height 17
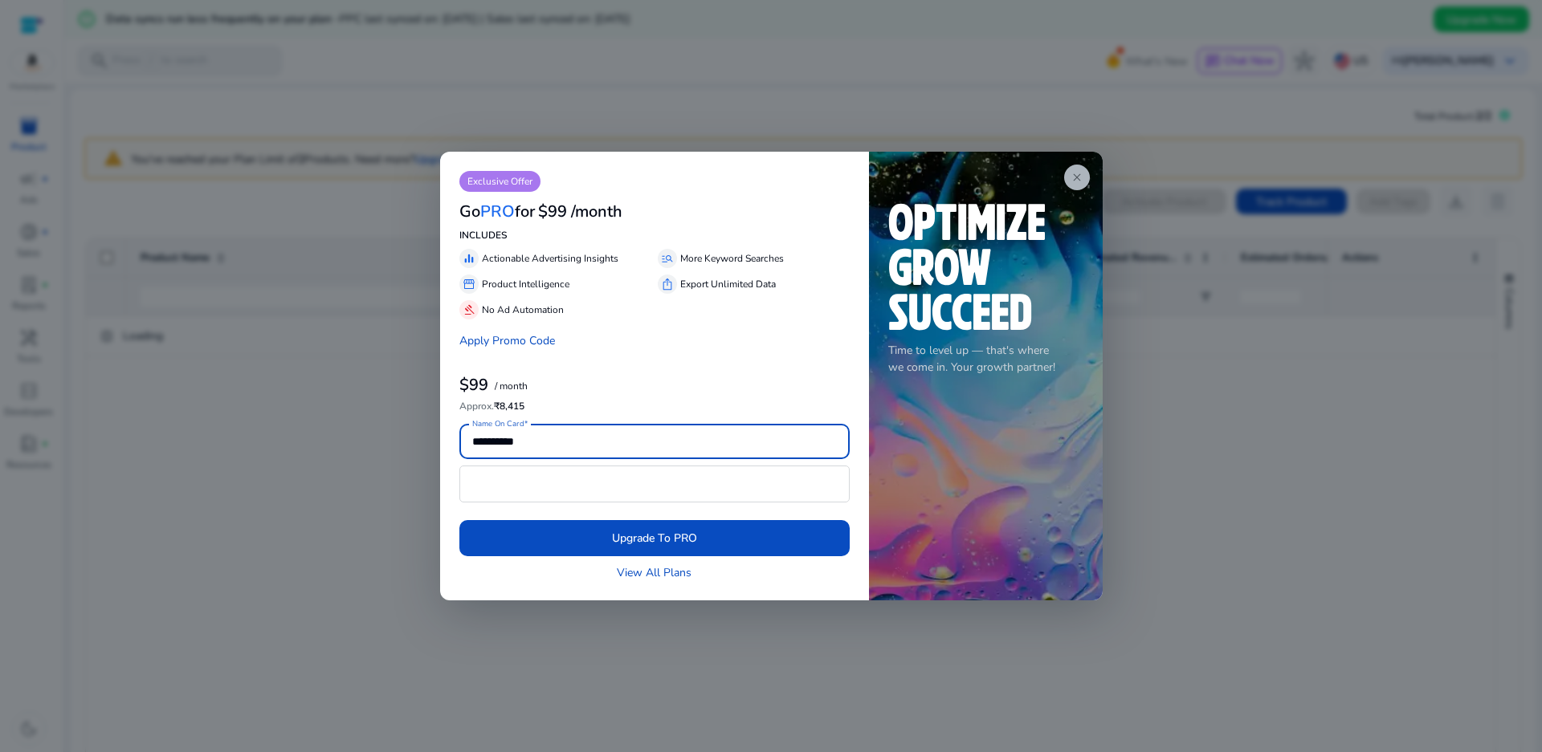
click at [1078, 174] on span "close" at bounding box center [1076, 177] width 13 height 13
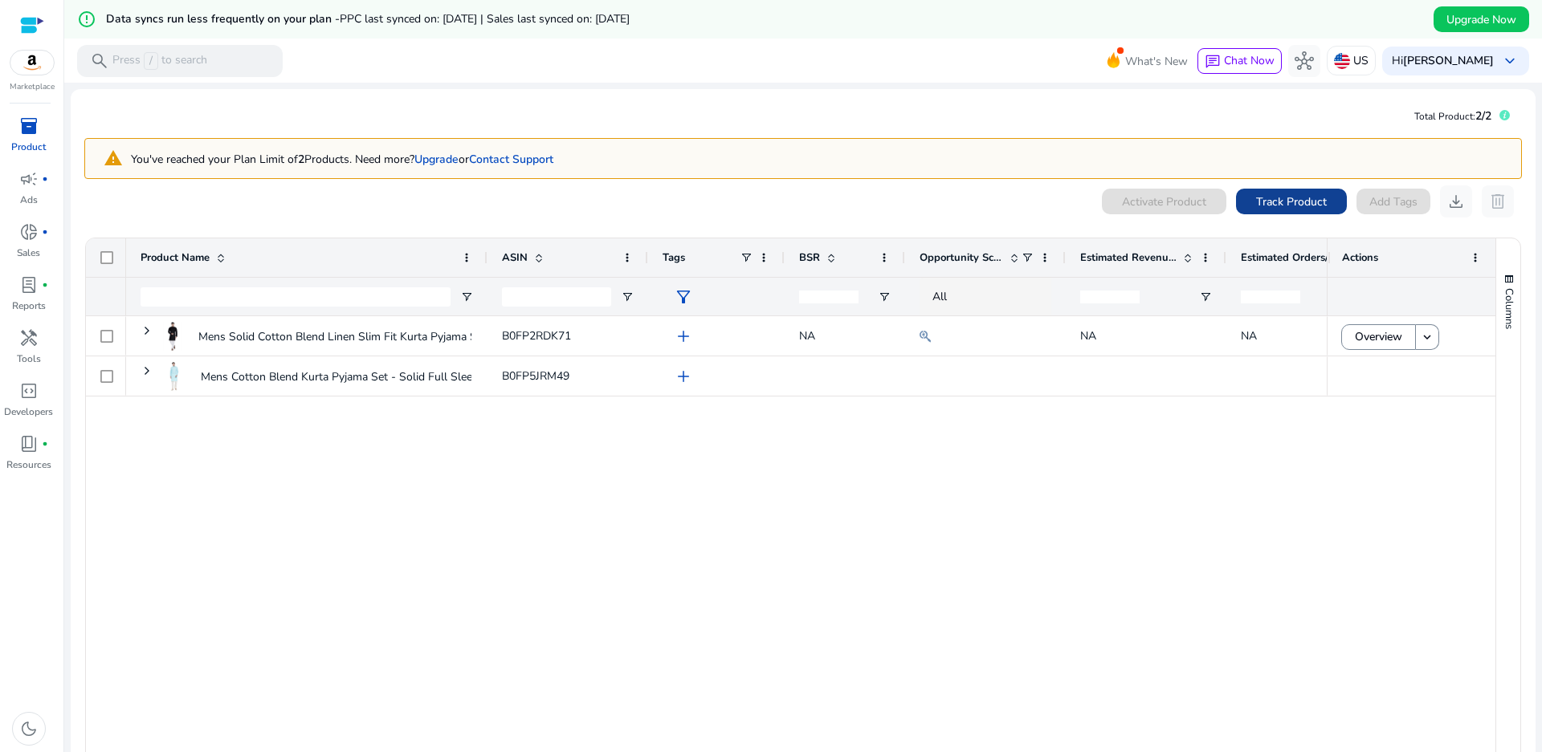
click at [1284, 203] on span "Track Product" at bounding box center [1291, 202] width 71 height 17
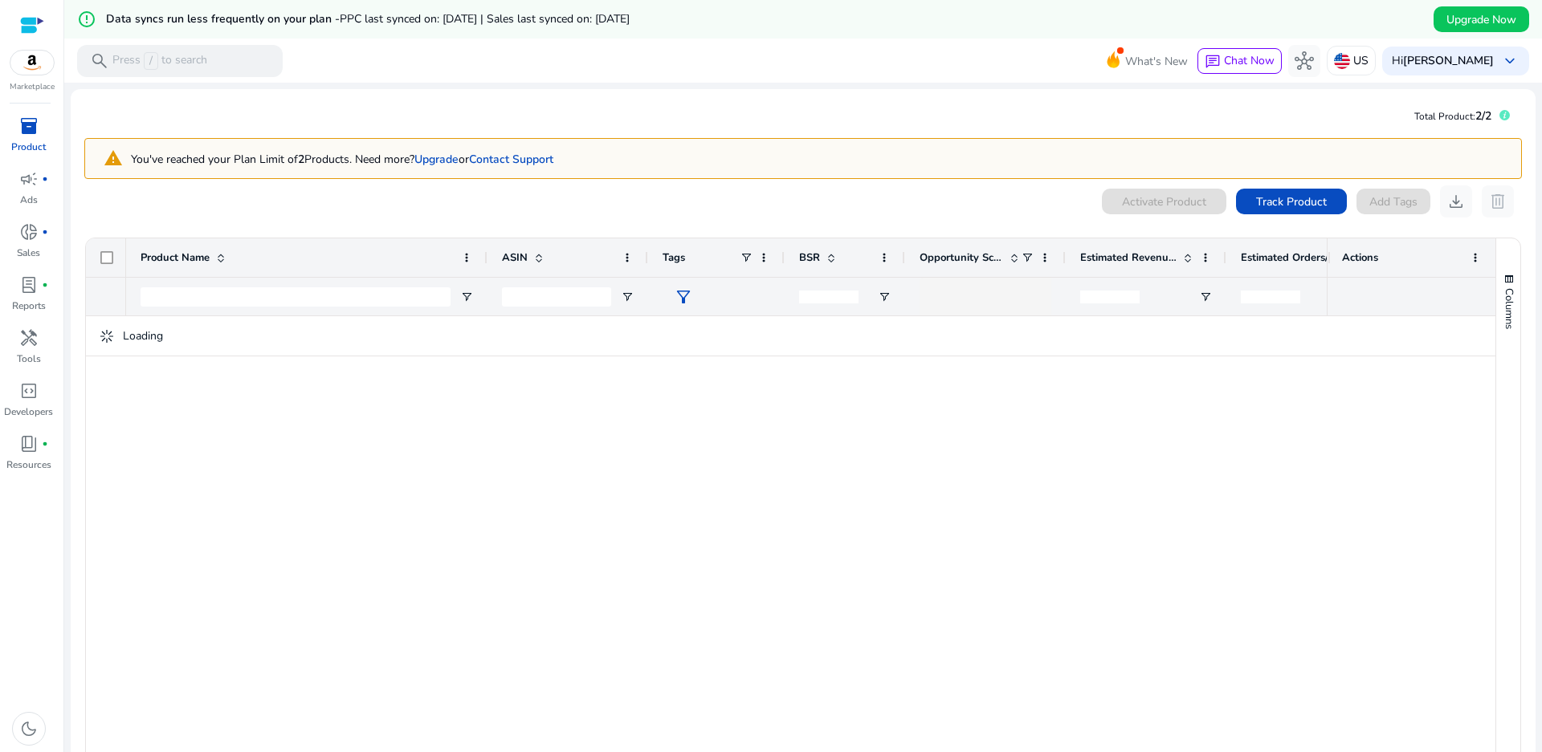
click at [22, 123] on span "inventory_2" at bounding box center [28, 125] width 19 height 19
click at [1502, 61] on span "keyboard_arrow_down" at bounding box center [1509, 60] width 19 height 19
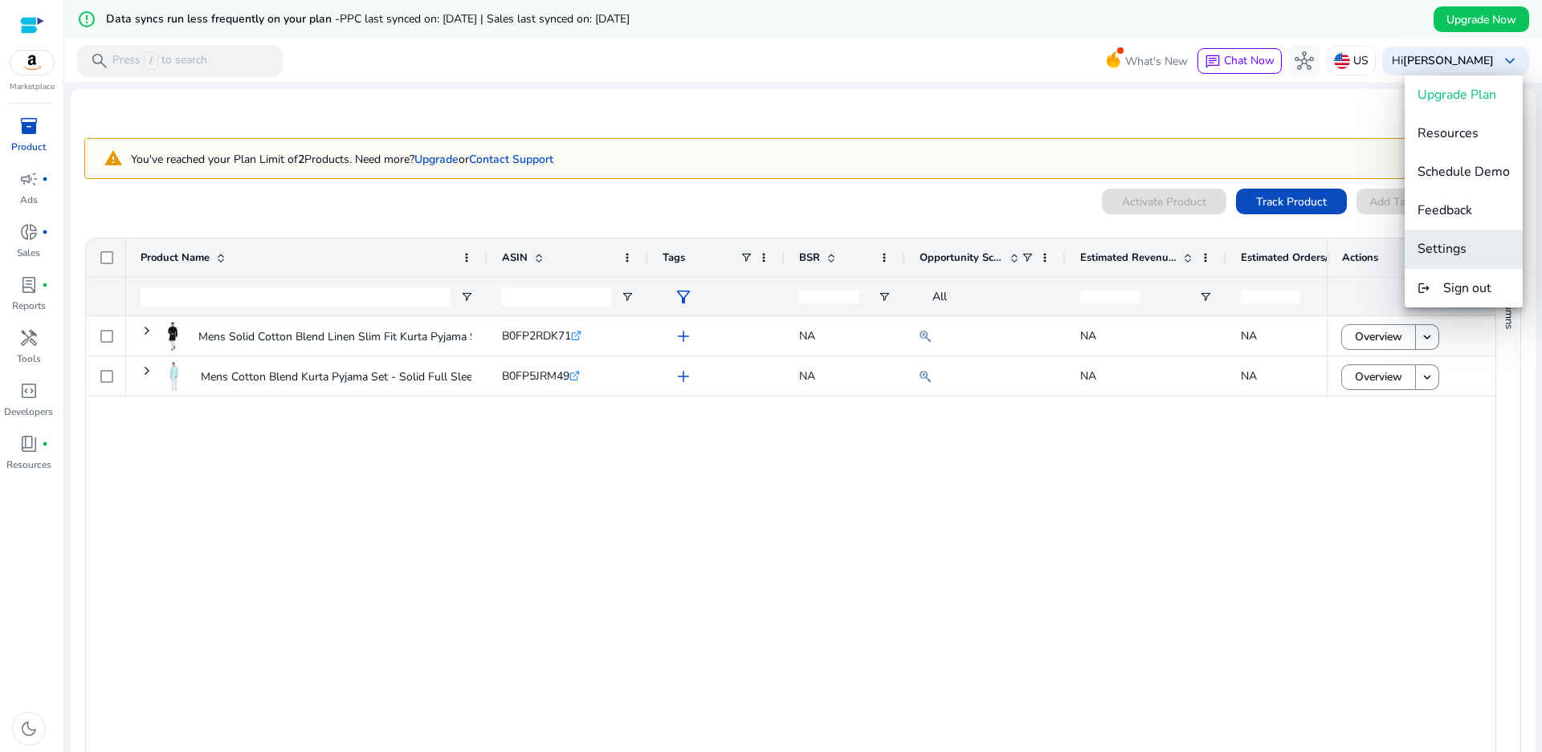
click at [1447, 251] on span "Settings" at bounding box center [1441, 249] width 49 height 18
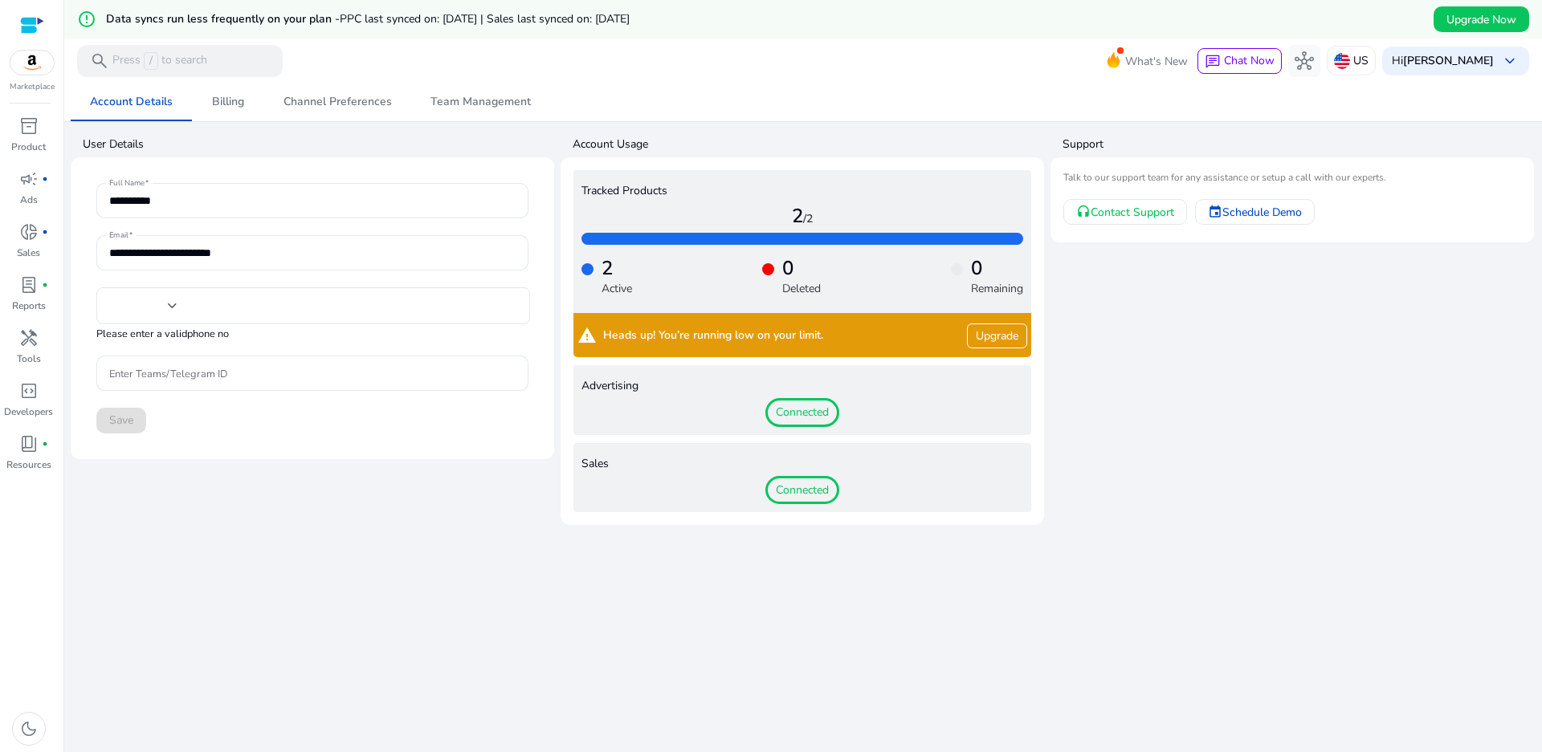
type input "***"
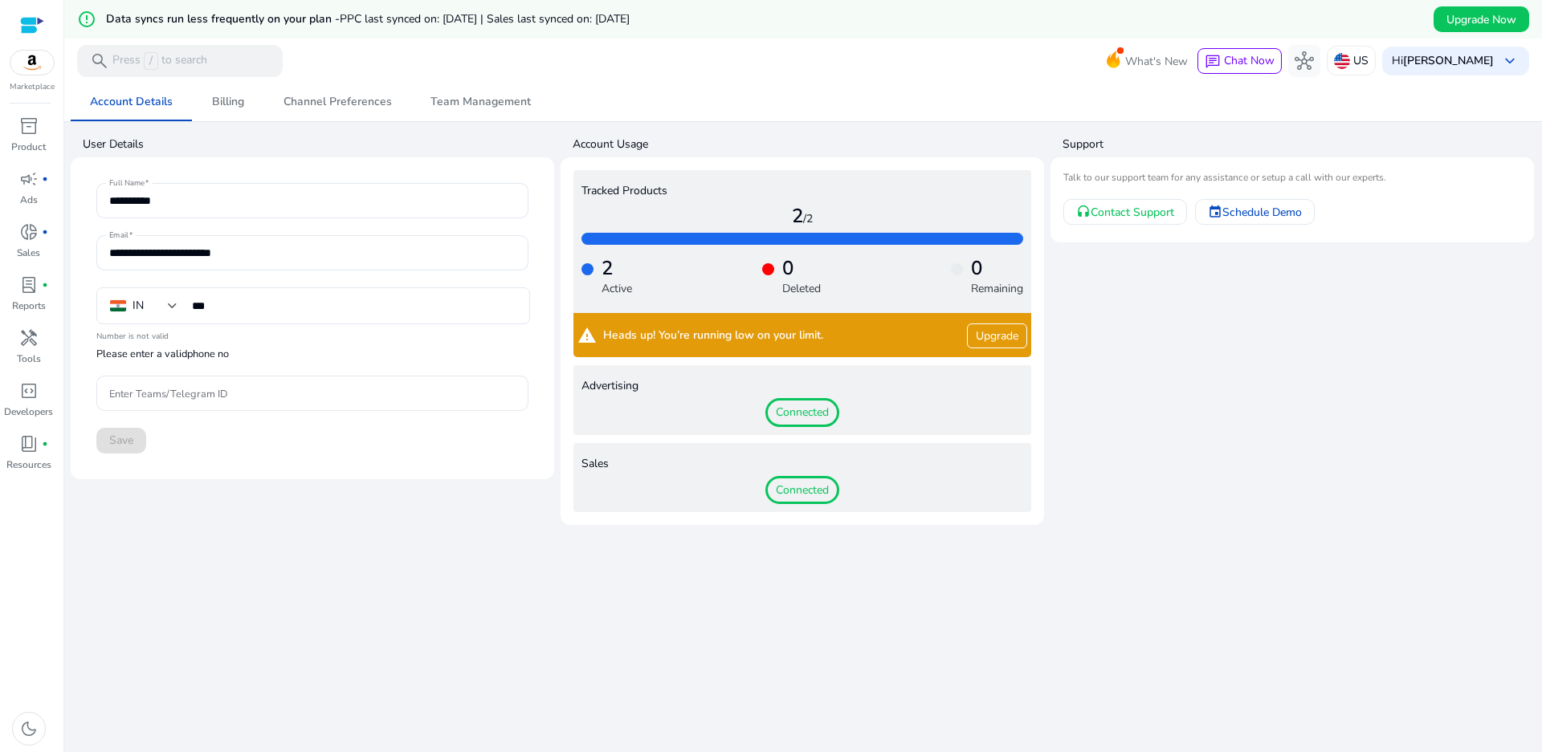
click at [801, 495] on span "Connected" at bounding box center [802, 490] width 74 height 29
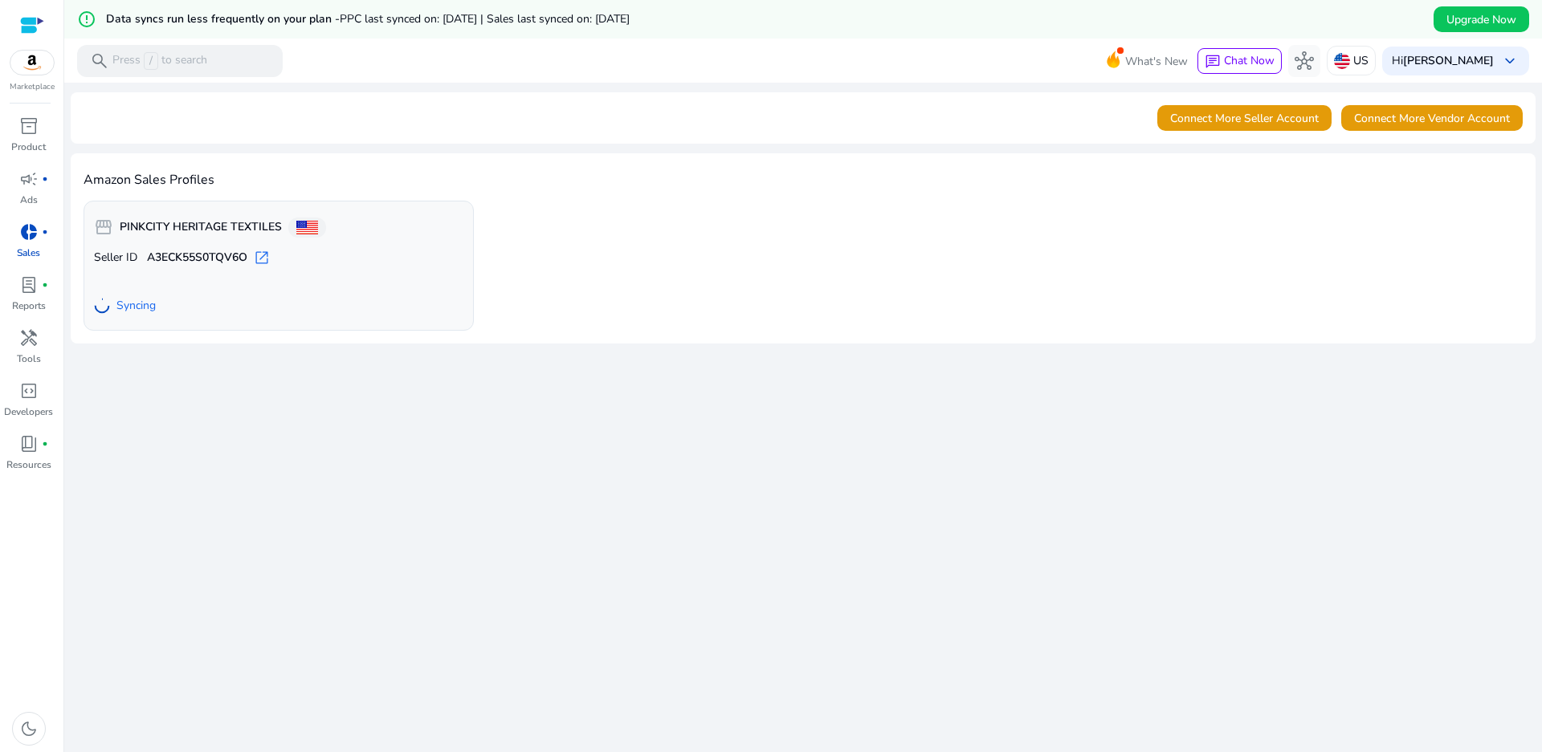
click at [264, 259] on span "open_in_new" at bounding box center [262, 258] width 16 height 16
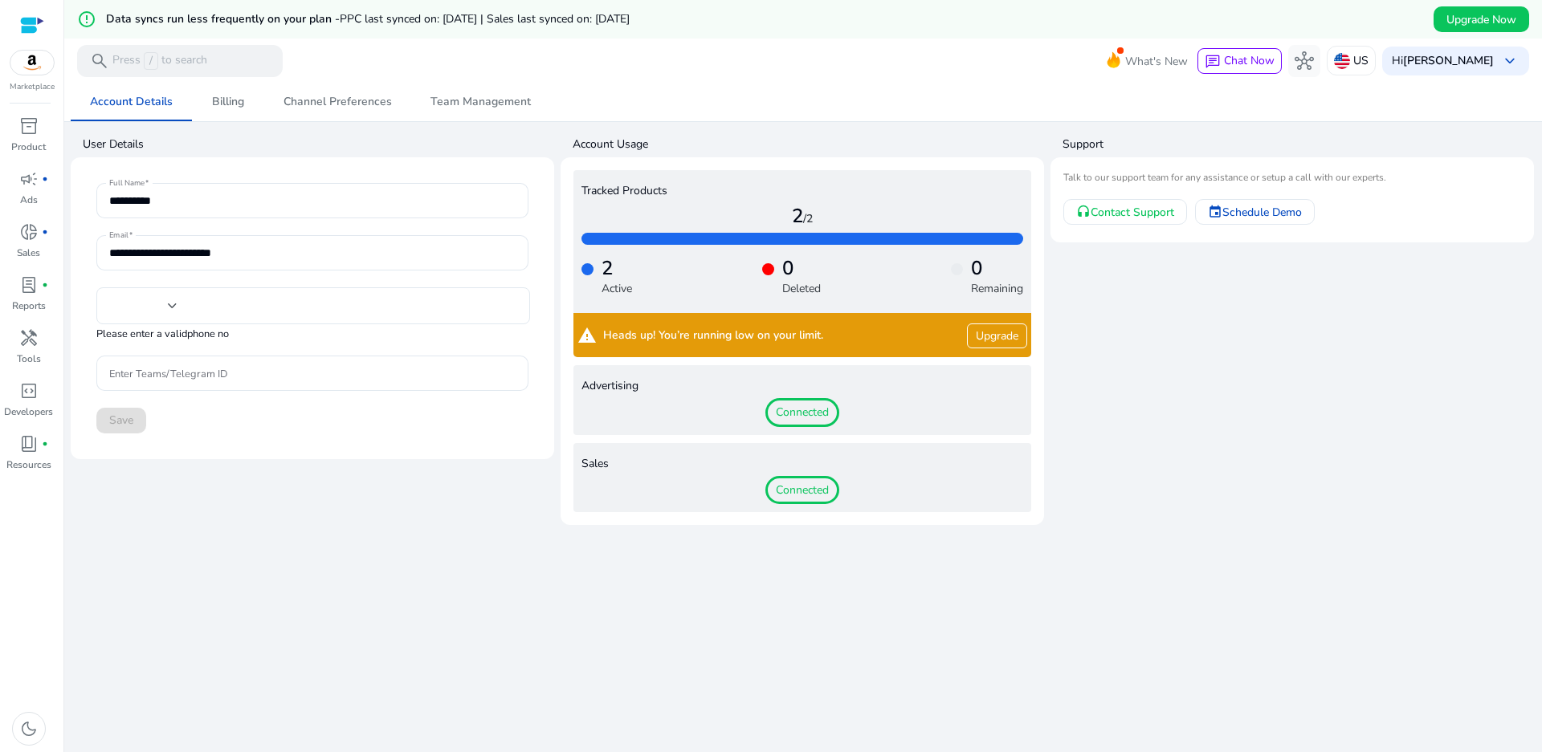
type input "***"
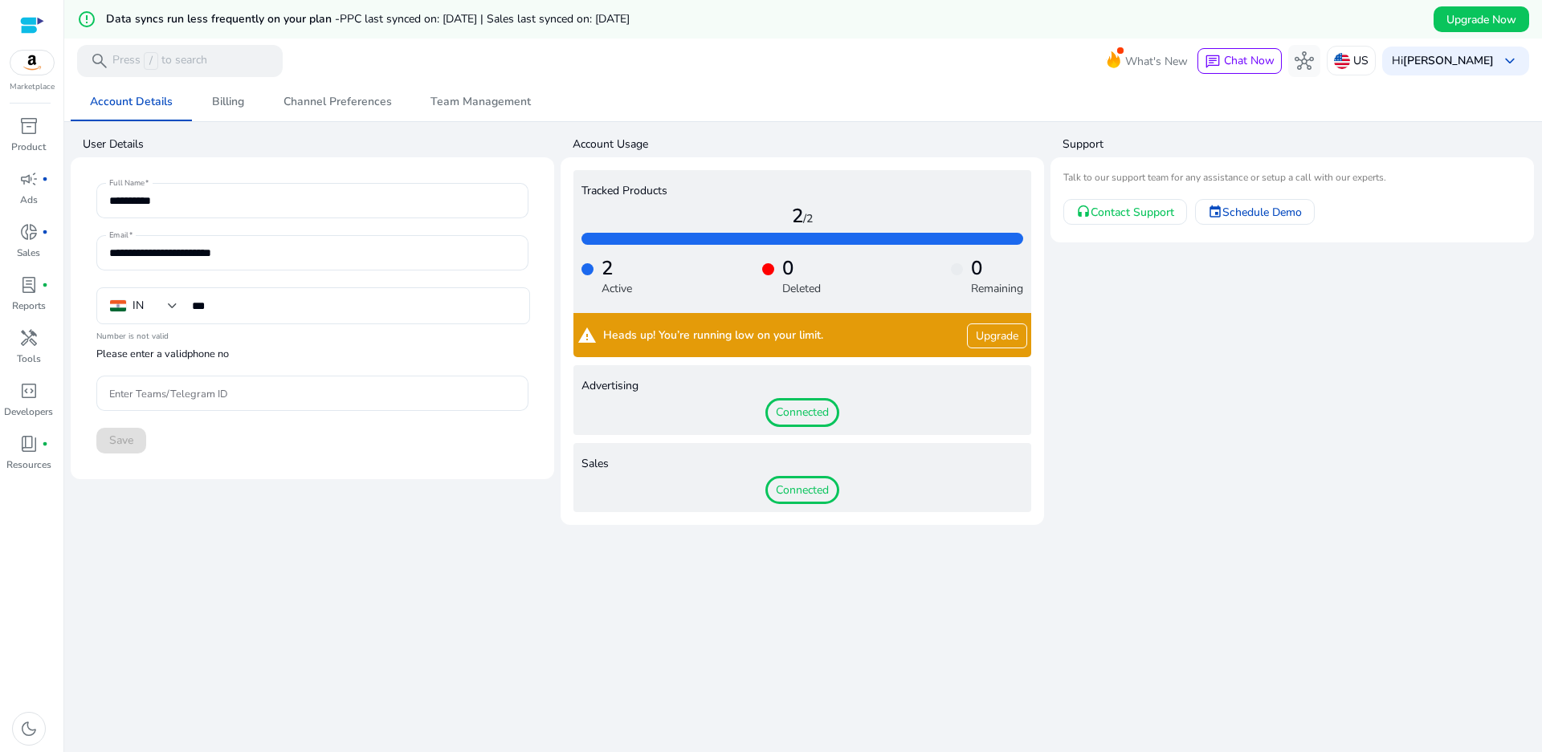
click at [786, 419] on span "Connected" at bounding box center [802, 412] width 74 height 29
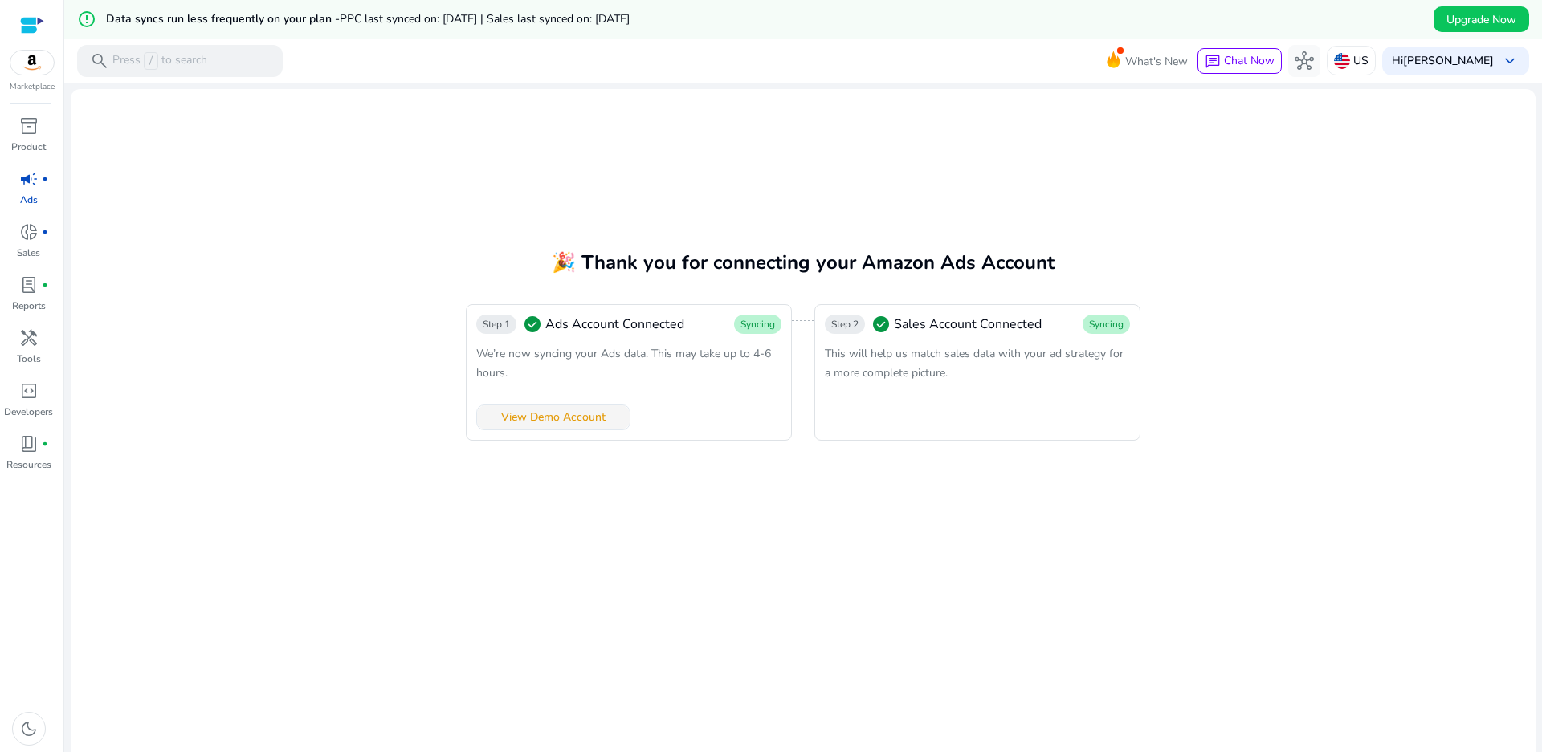
click at [553, 419] on span "View Demo Account" at bounding box center [553, 417] width 104 height 17
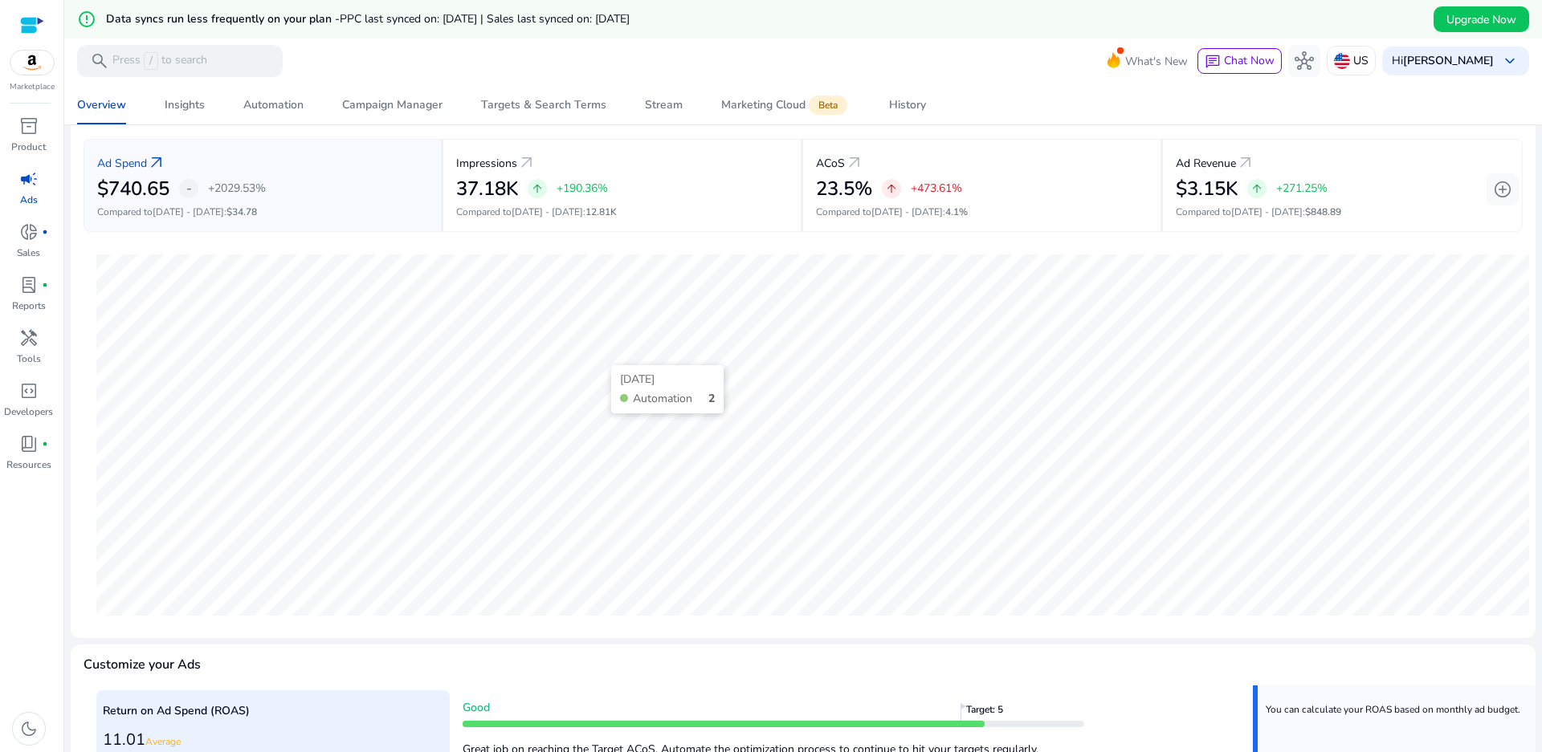
scroll to position [178, 0]
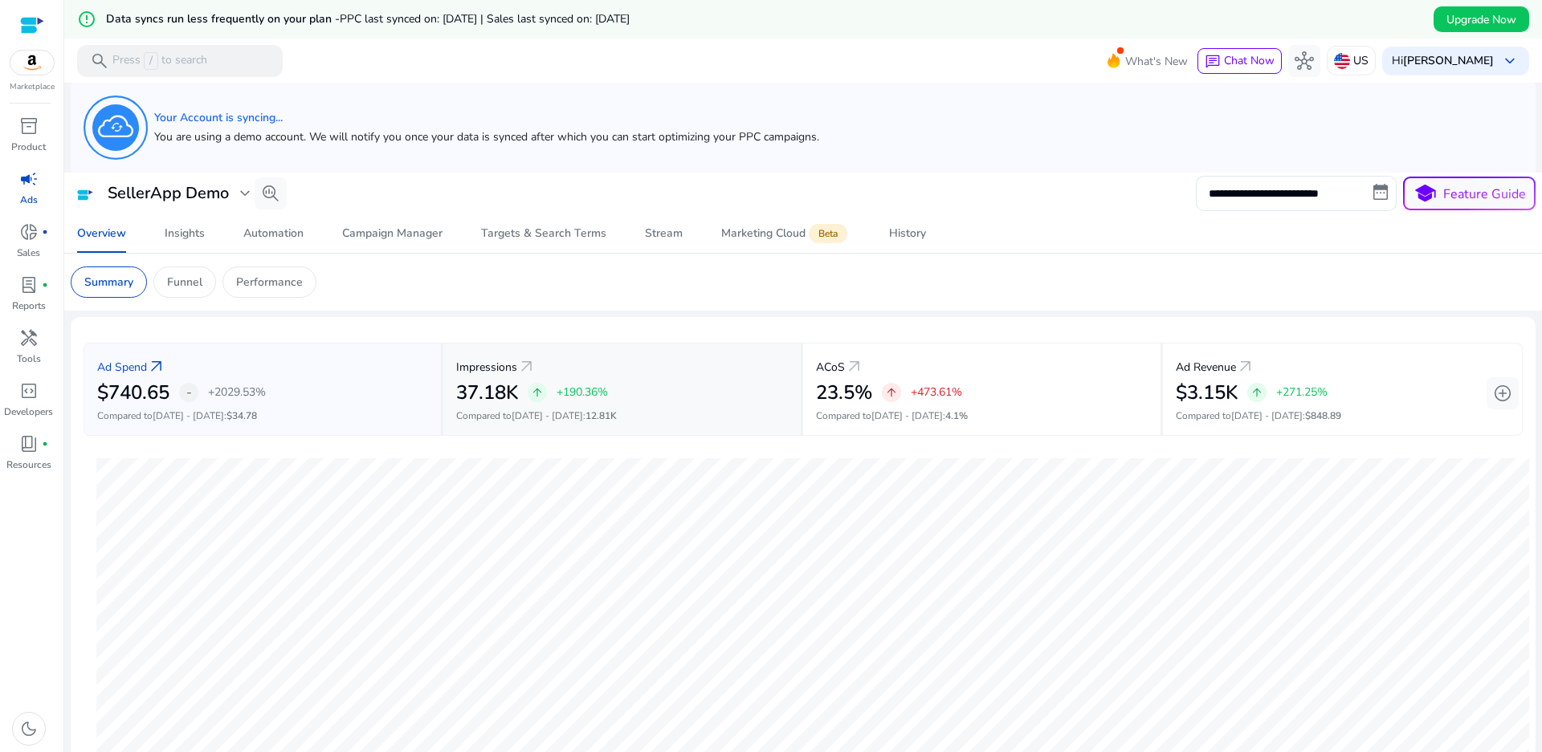
scroll to position [178, 0]
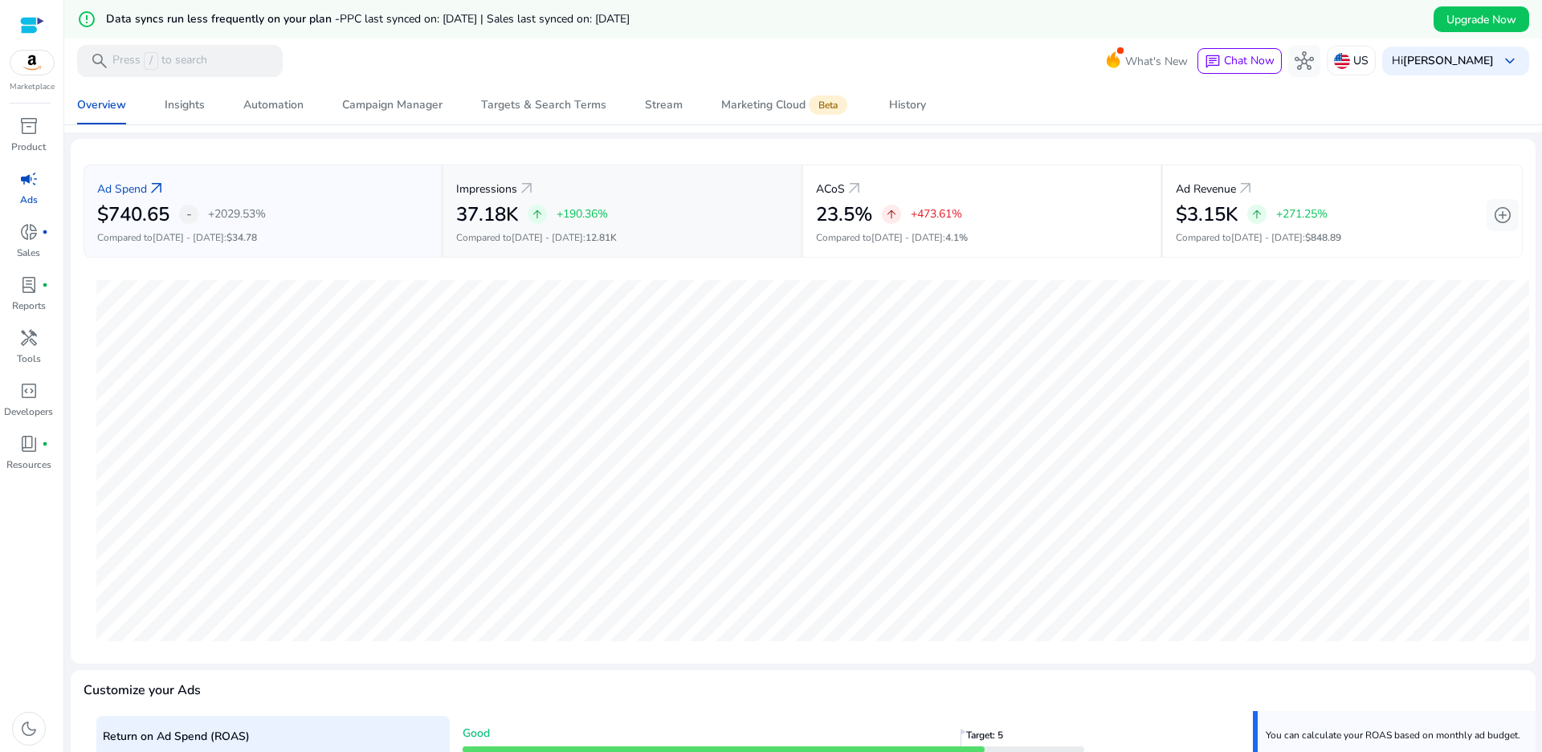
click at [623, 226] on div "37.18K arrow_upward +190.36%" at bounding box center [622, 214] width 332 height 23
click at [996, 210] on div "23.5% arrow_upward +473.61%" at bounding box center [982, 214] width 332 height 23
click at [1403, 198] on div "Ad Revenue arrow_outward" at bounding box center [1342, 188] width 333 height 30
click at [906, 110] on div "History" at bounding box center [907, 105] width 37 height 11
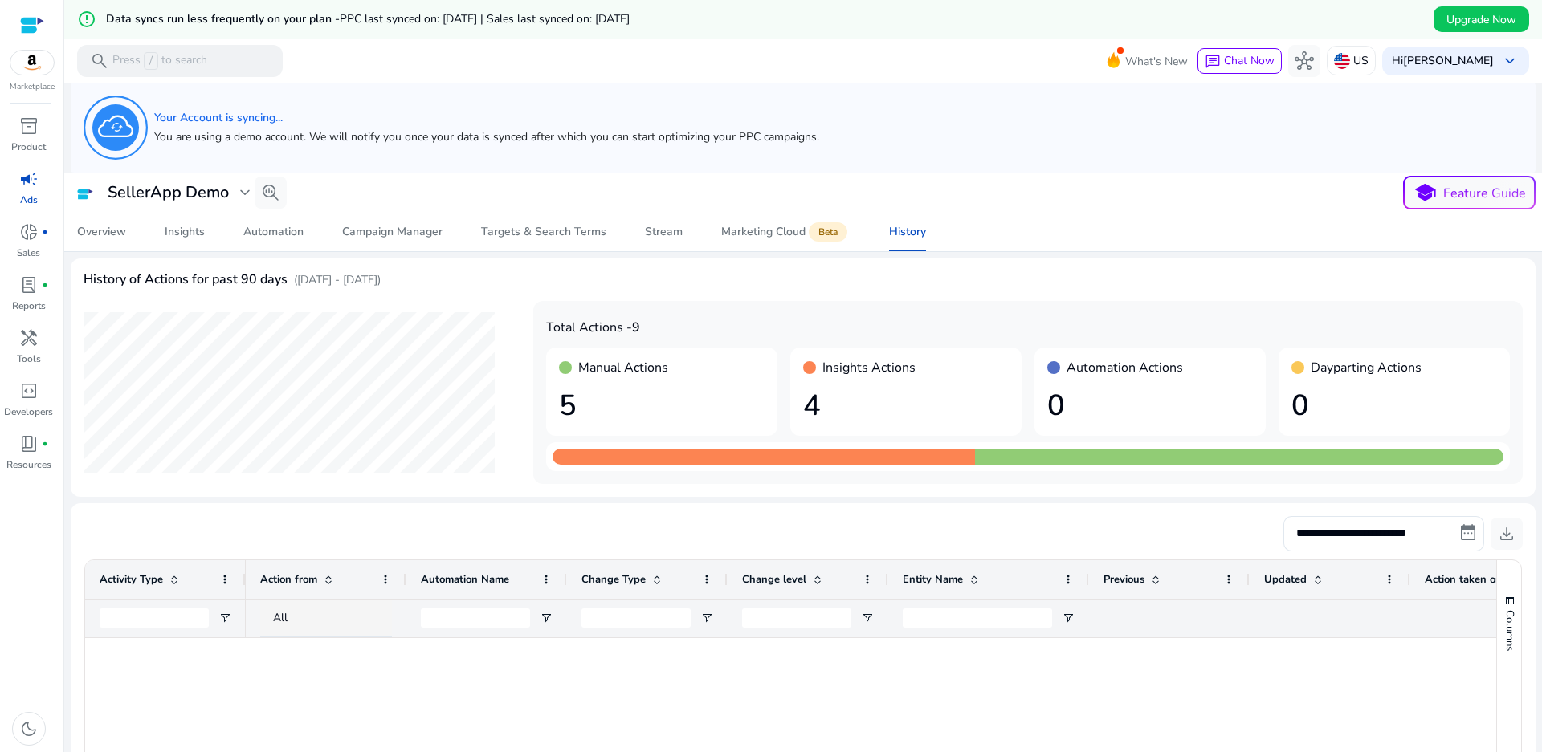
click at [28, 59] on img at bounding box center [31, 63] width 43 height 24
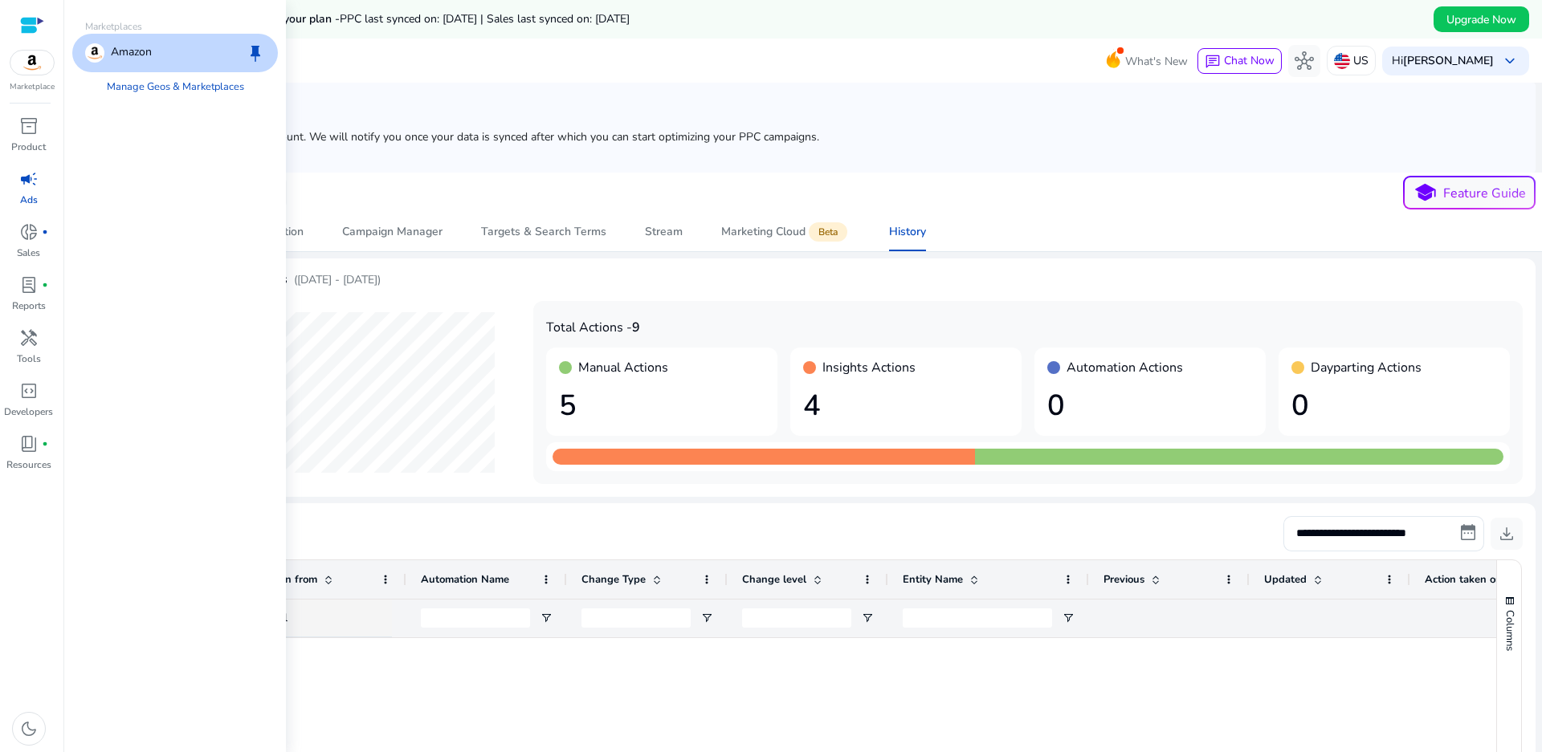
click at [257, 51] on span "keep" at bounding box center [255, 52] width 19 height 19
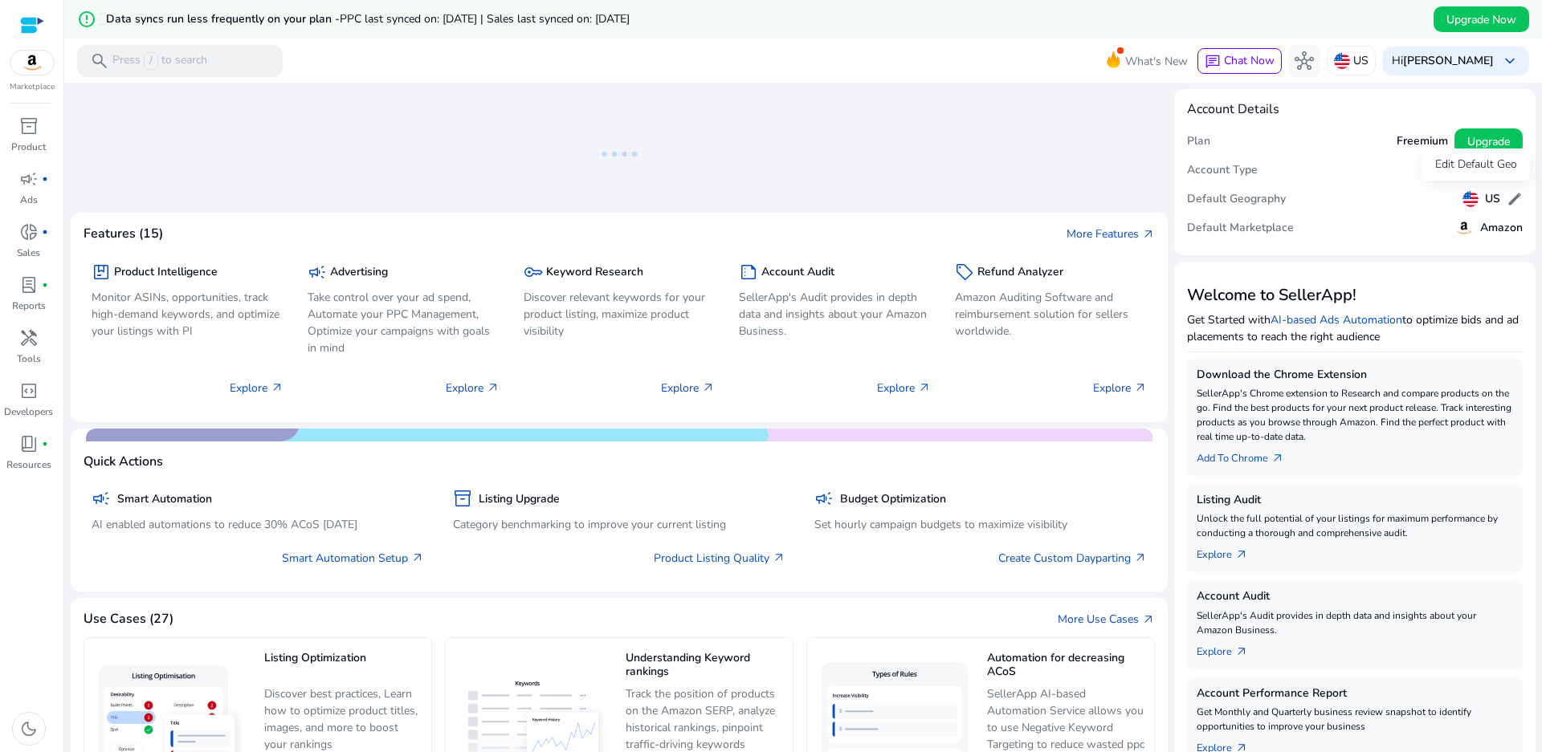
click at [1506, 205] on span "edit" at bounding box center [1514, 199] width 16 height 16
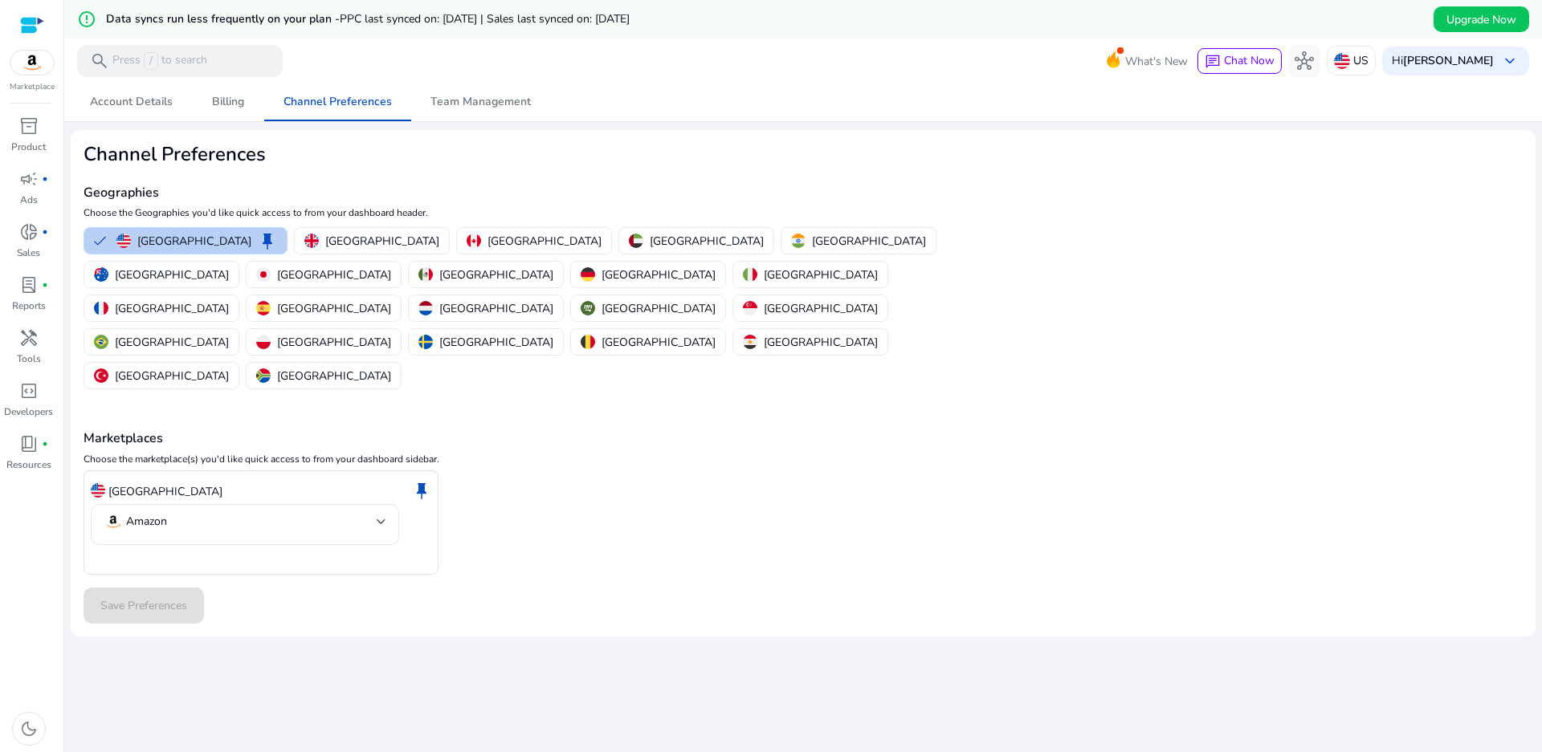
click at [152, 240] on p "[GEOGRAPHIC_DATA]" at bounding box center [194, 241] width 114 height 17
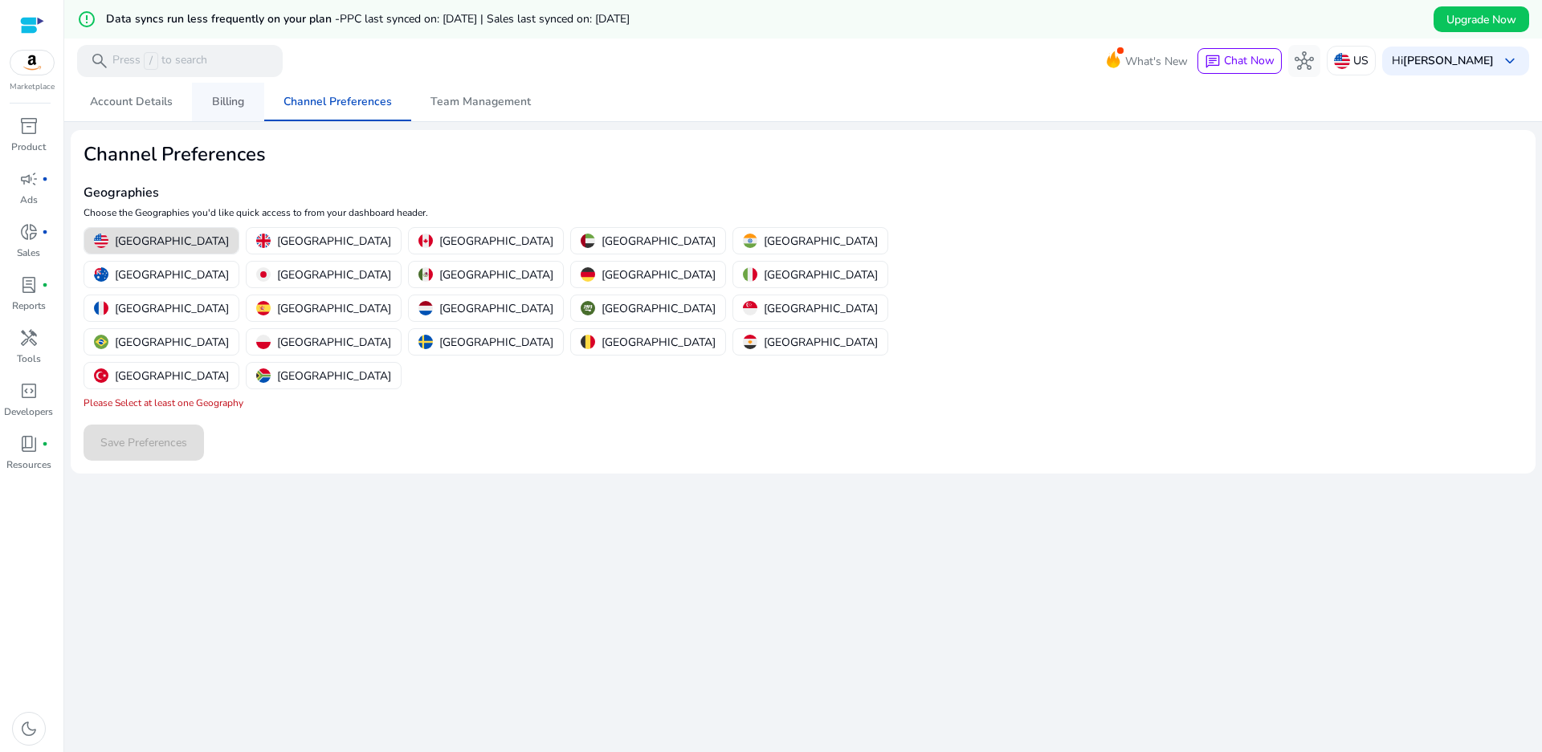
click at [254, 116] on link "Billing" at bounding box center [228, 102] width 72 height 39
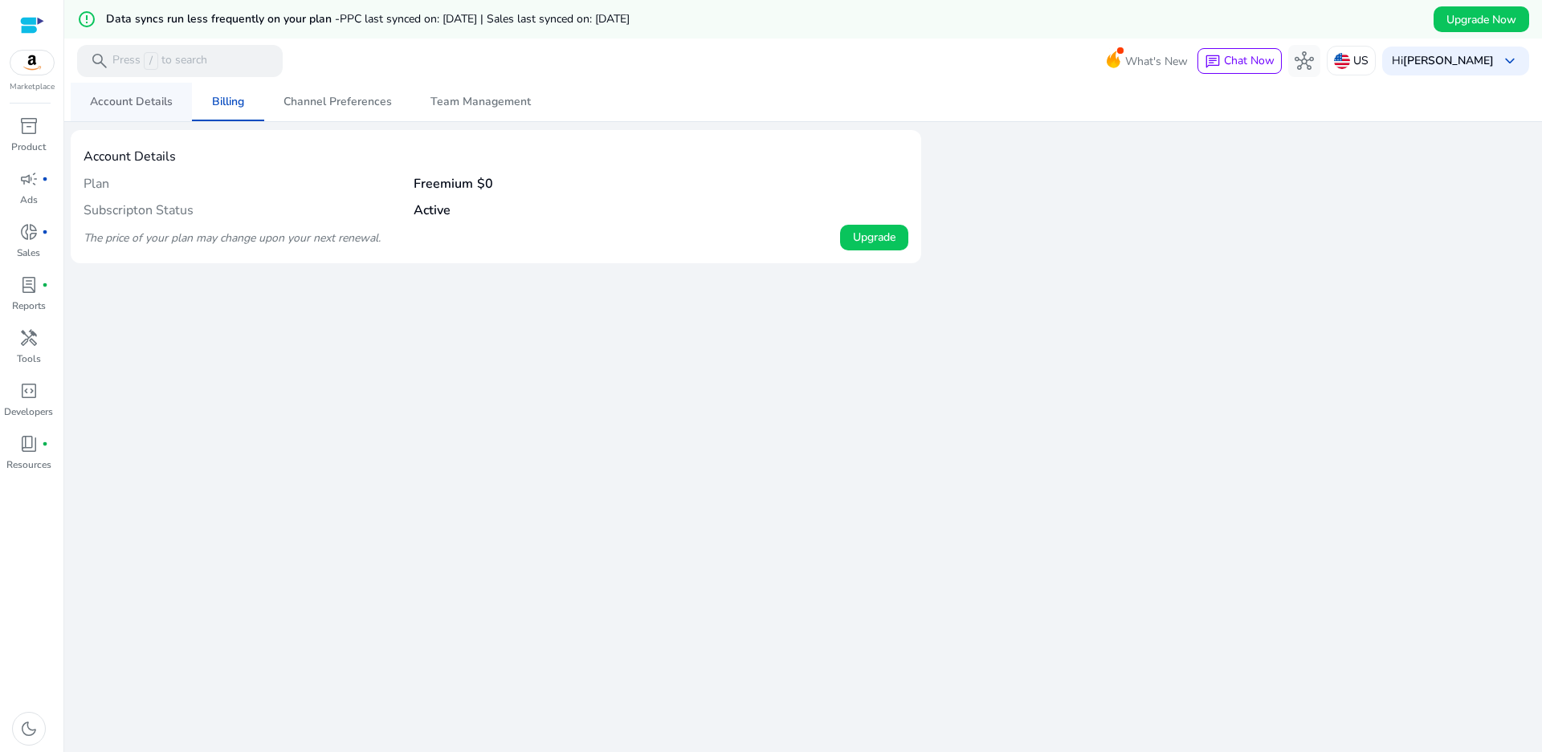
click at [125, 104] on span "Account Details" at bounding box center [131, 101] width 83 height 11
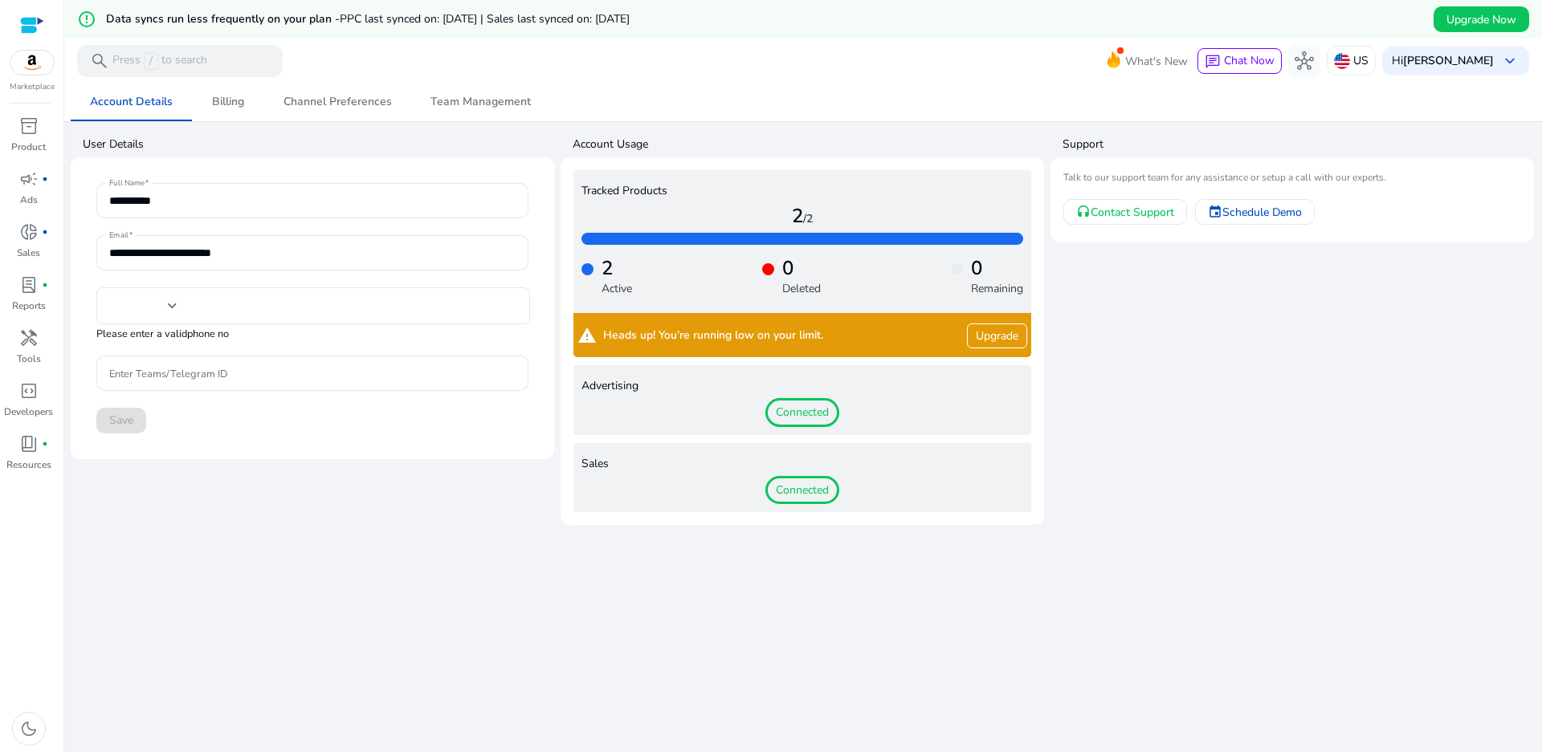
type input "***"
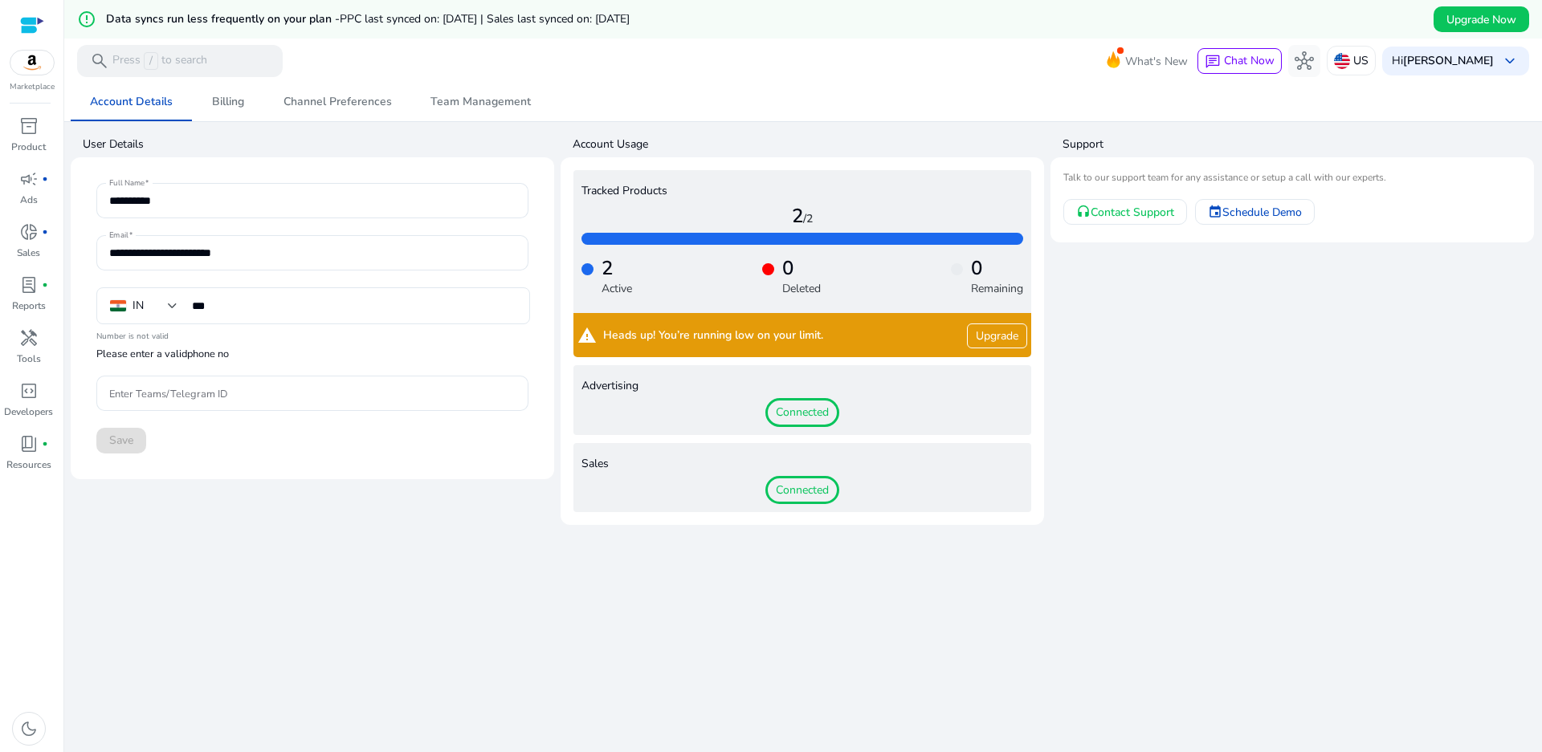
click at [802, 414] on span "Connected" at bounding box center [802, 412] width 74 height 29
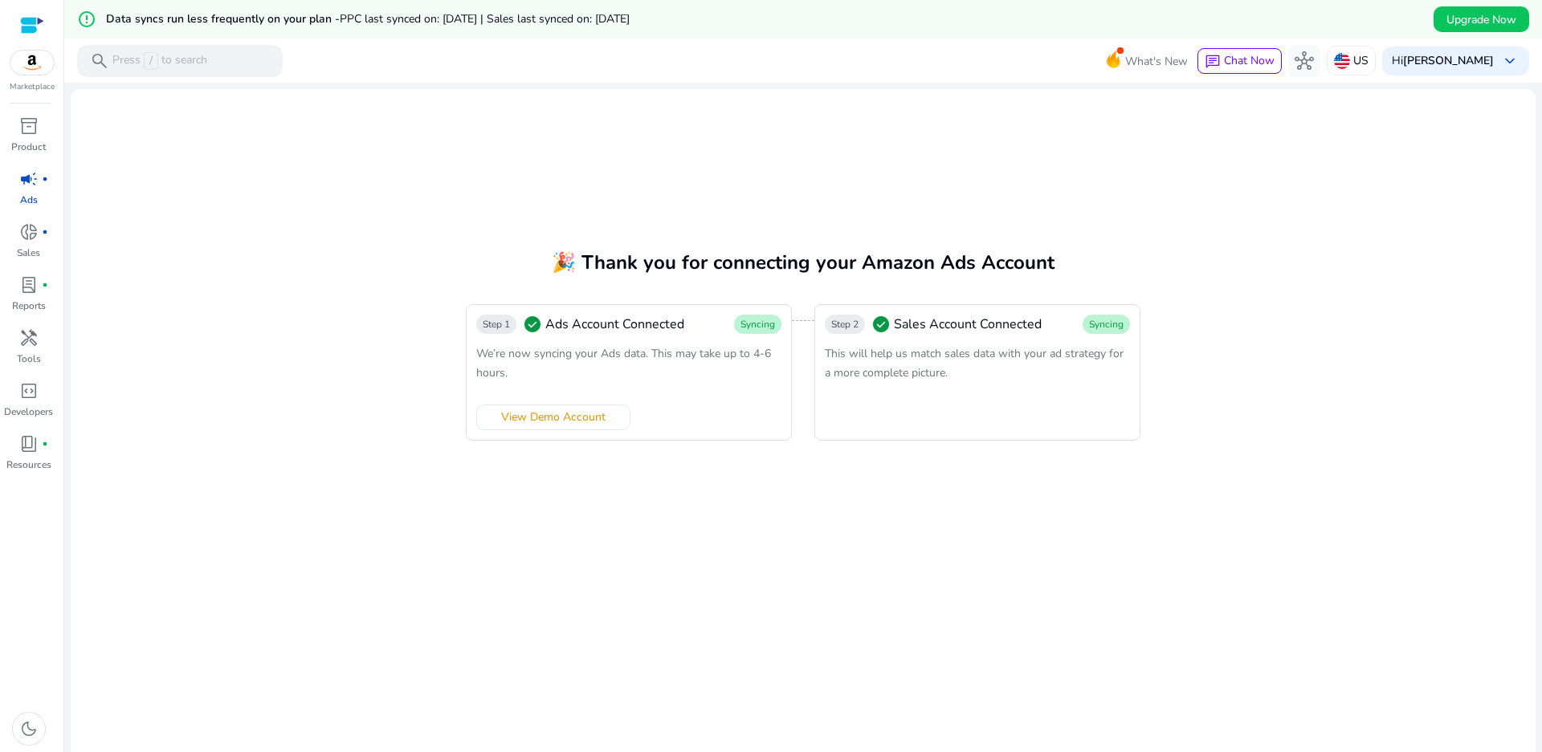
click at [22, 26] on div at bounding box center [32, 25] width 24 height 18
